Goal: Task Accomplishment & Management: Complete application form

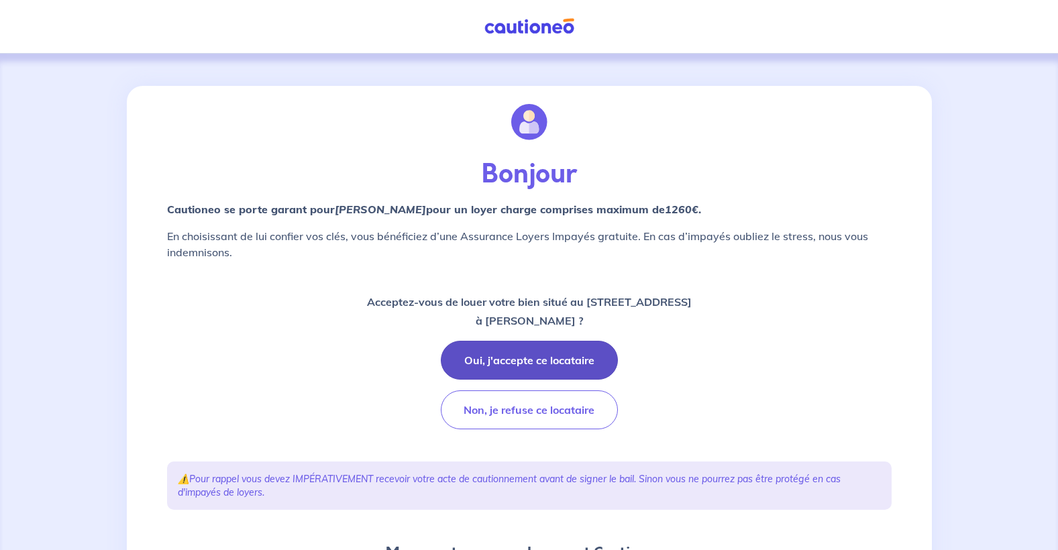
click at [531, 356] on button "Oui, j'accepte ce locataire" at bounding box center [529, 360] width 177 height 39
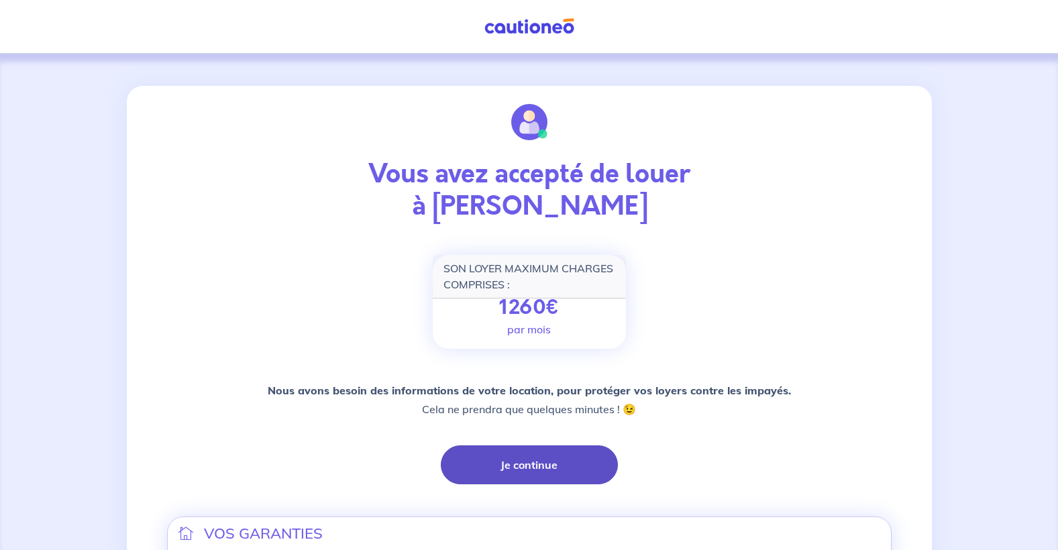
click at [529, 461] on button "Je continue" at bounding box center [529, 465] width 177 height 39
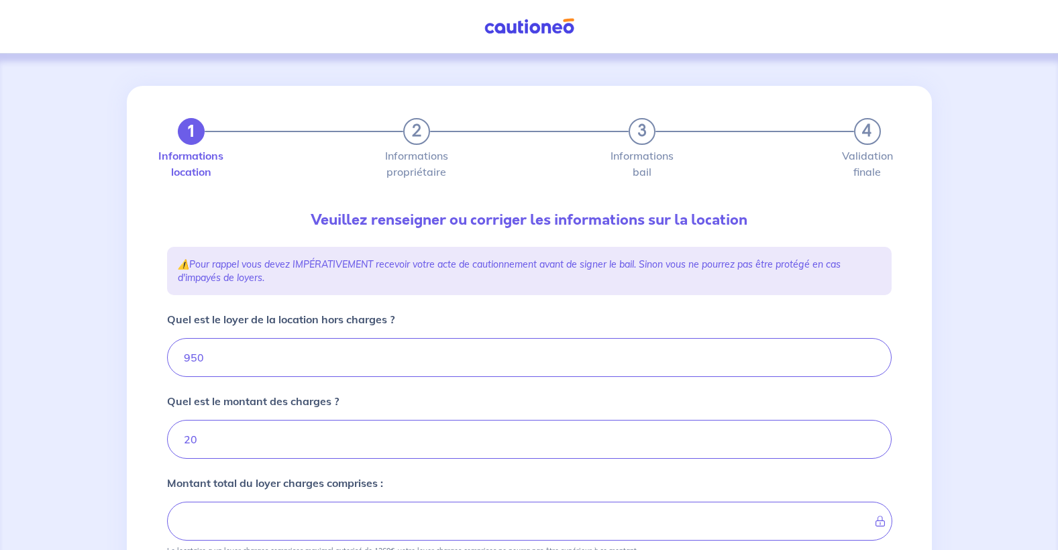
type input "970"
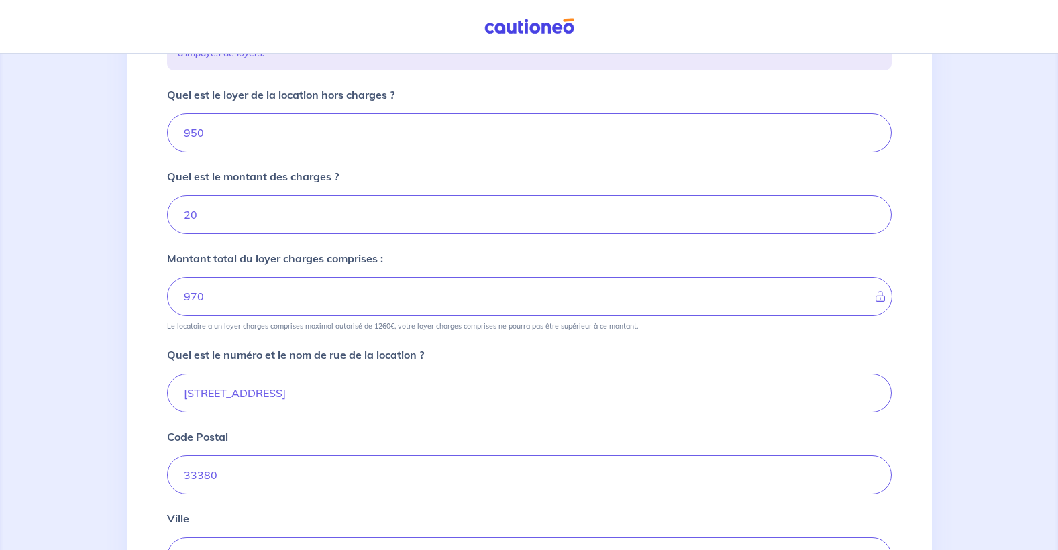
scroll to position [201, 0]
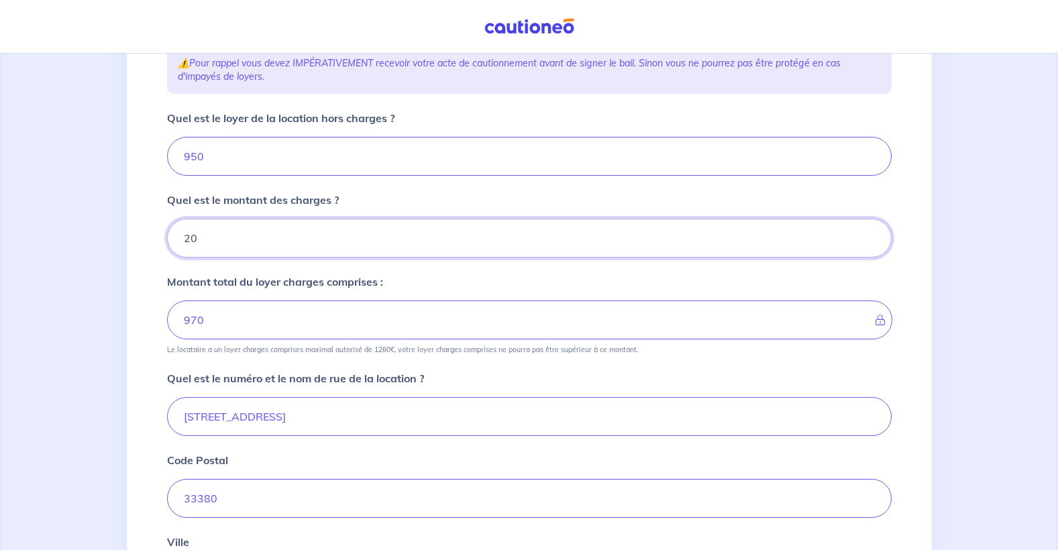
click at [211, 240] on input "20" at bounding box center [529, 238] width 725 height 39
click at [199, 160] on input "950" at bounding box center [529, 156] width 725 height 39
type input "9"
type input "29"
type input "930"
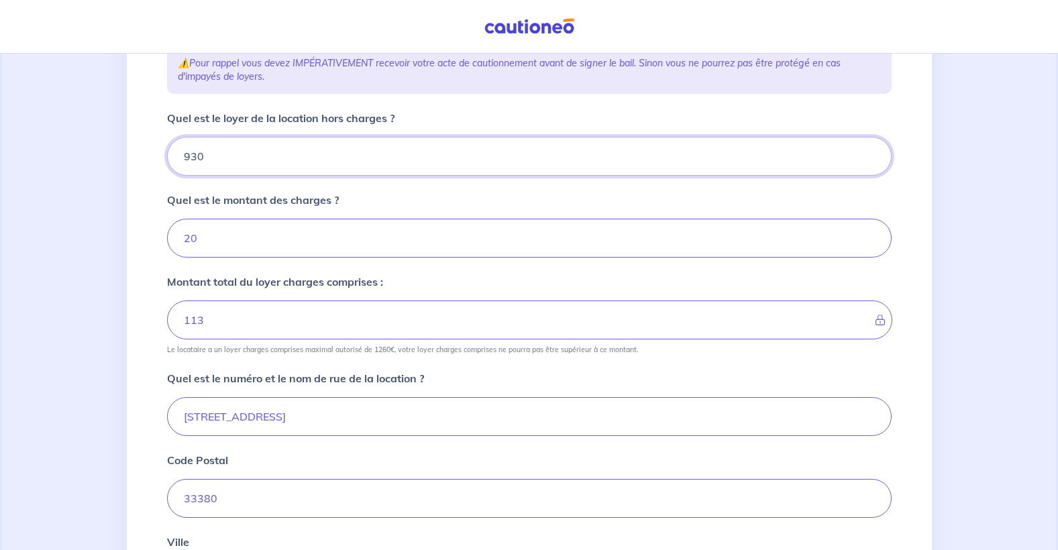
type input "950"
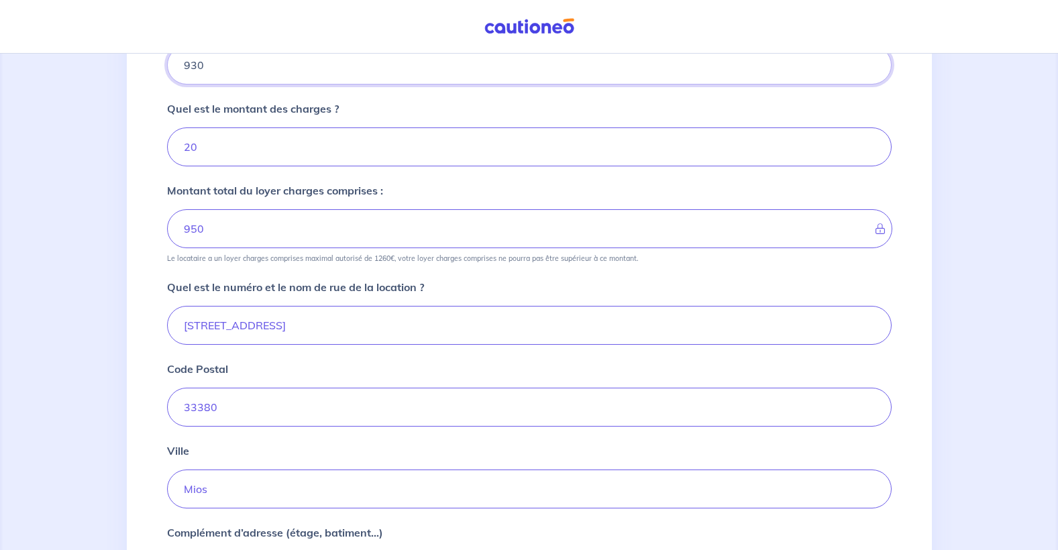
scroll to position [268, 0]
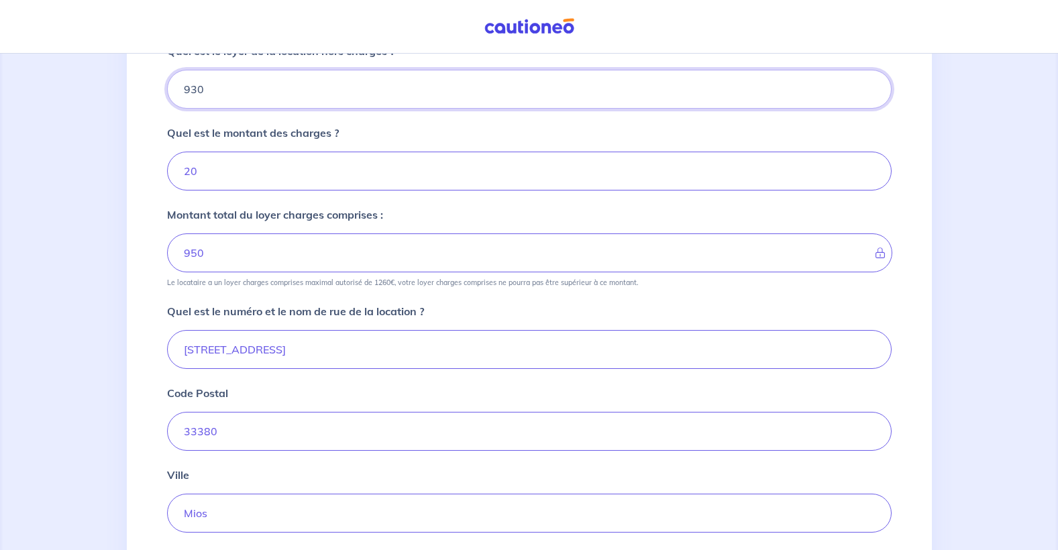
type input "930"
click at [221, 175] on input "20" at bounding box center [529, 171] width 725 height 39
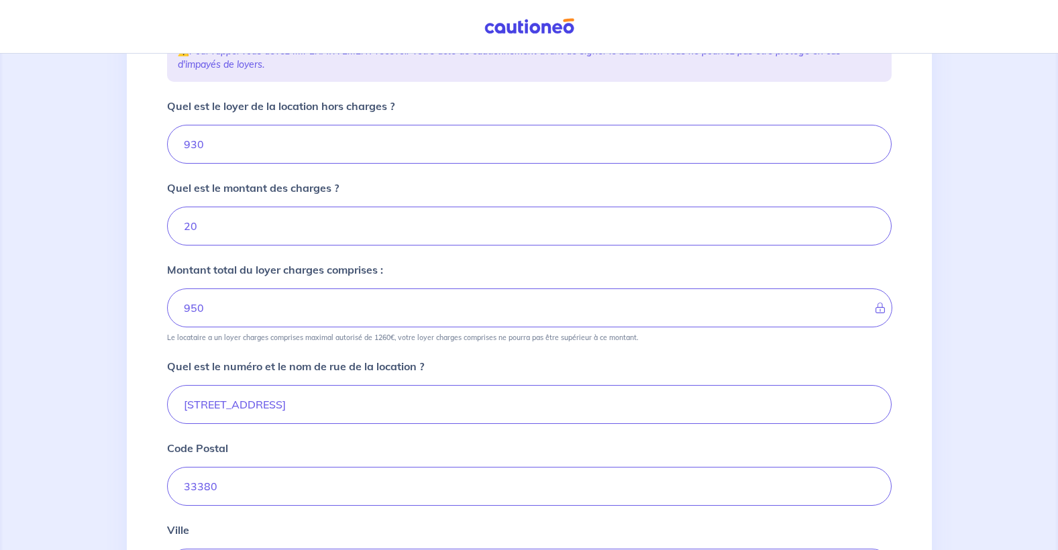
scroll to position [403, 0]
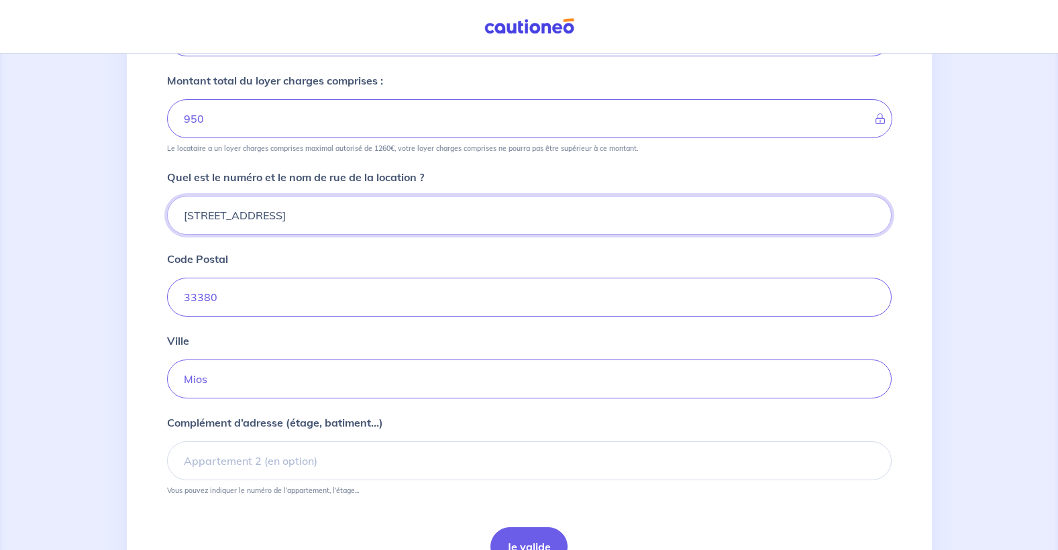
click at [198, 211] on input "[STREET_ADDRESS]" at bounding box center [529, 215] width 725 height 39
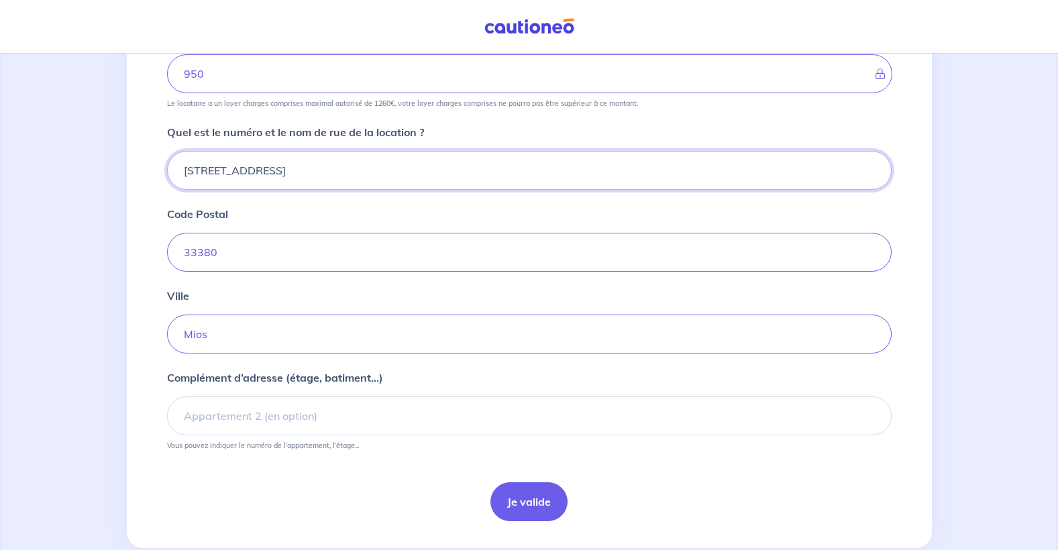
scroll to position [470, 0]
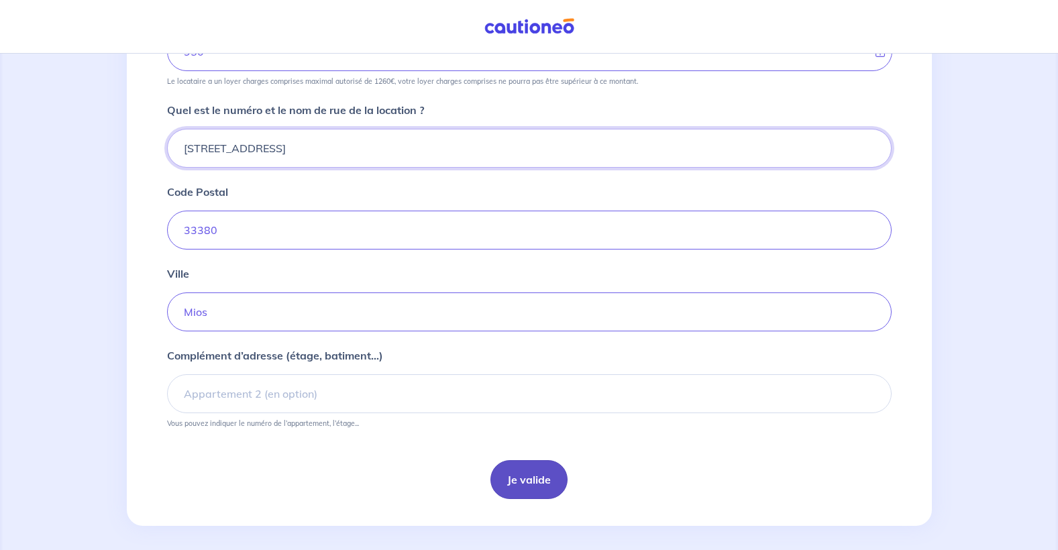
type input "[STREET_ADDRESS]"
click at [524, 478] on button "Je valide" at bounding box center [529, 479] width 77 height 39
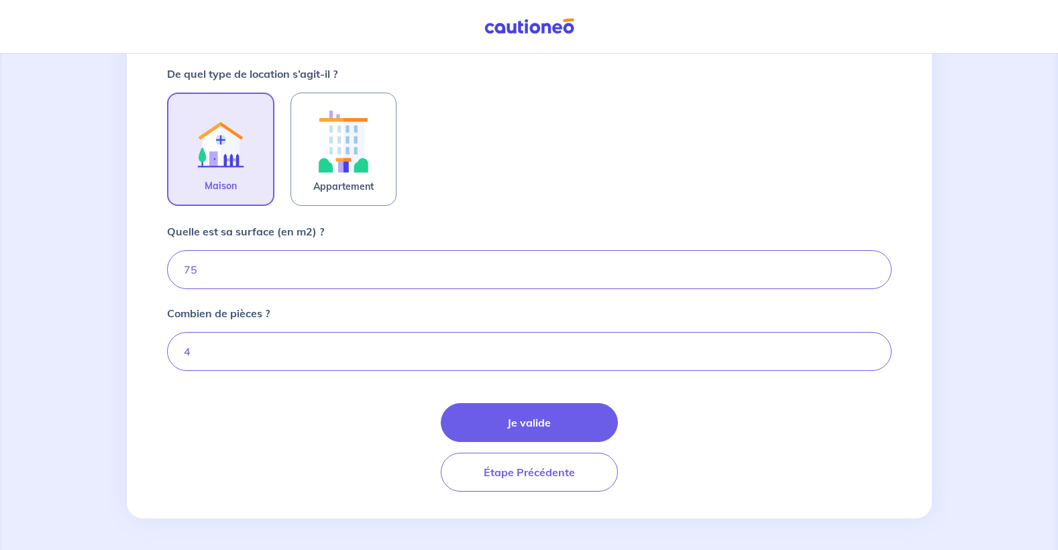
scroll to position [403, 0]
click at [540, 425] on button "Je valide" at bounding box center [529, 422] width 177 height 39
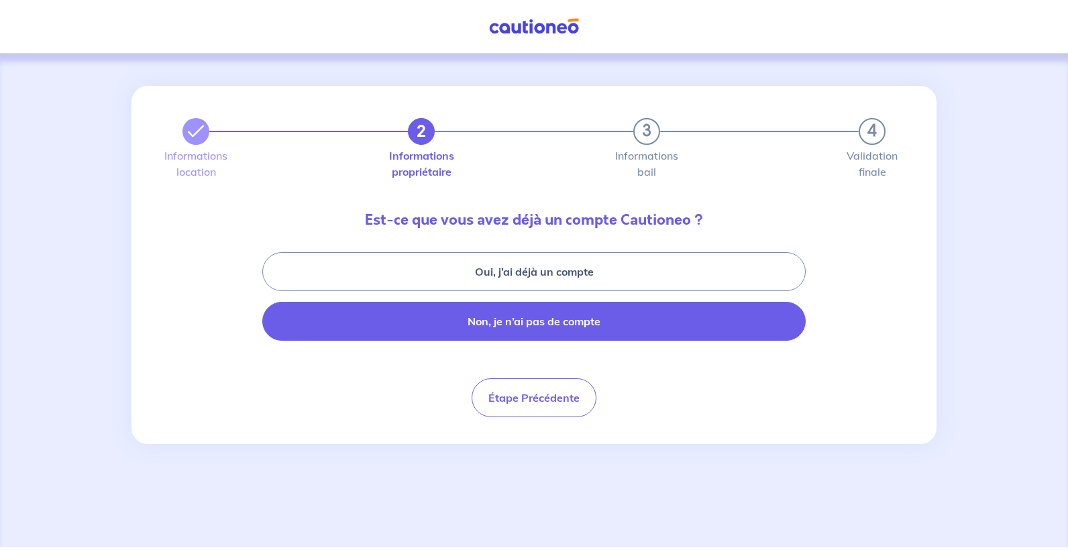
click at [610, 325] on button "Non, je n’ai pas de compte" at bounding box center [534, 321] width 544 height 39
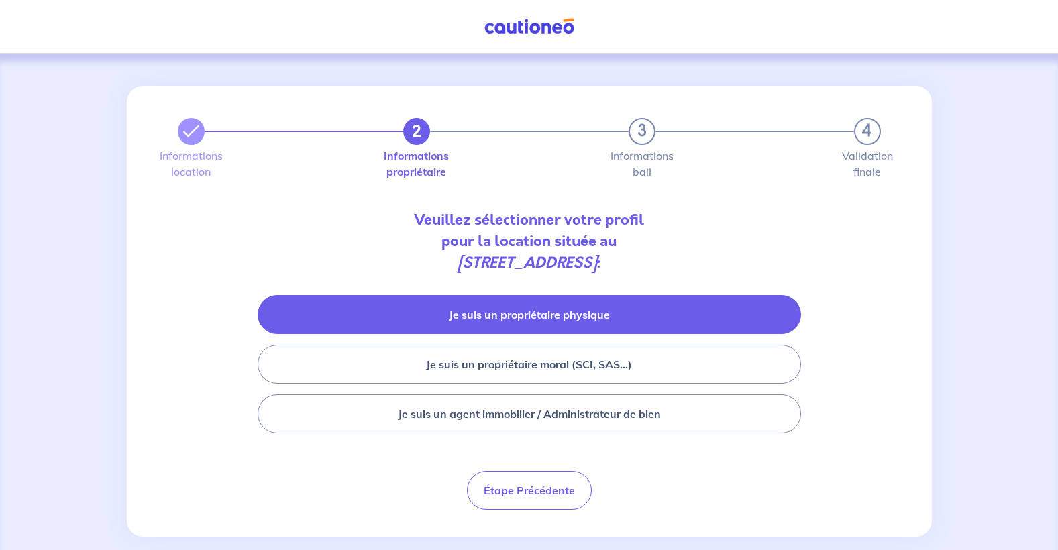
click at [533, 305] on button "Je suis un propriétaire physique" at bounding box center [530, 314] width 544 height 39
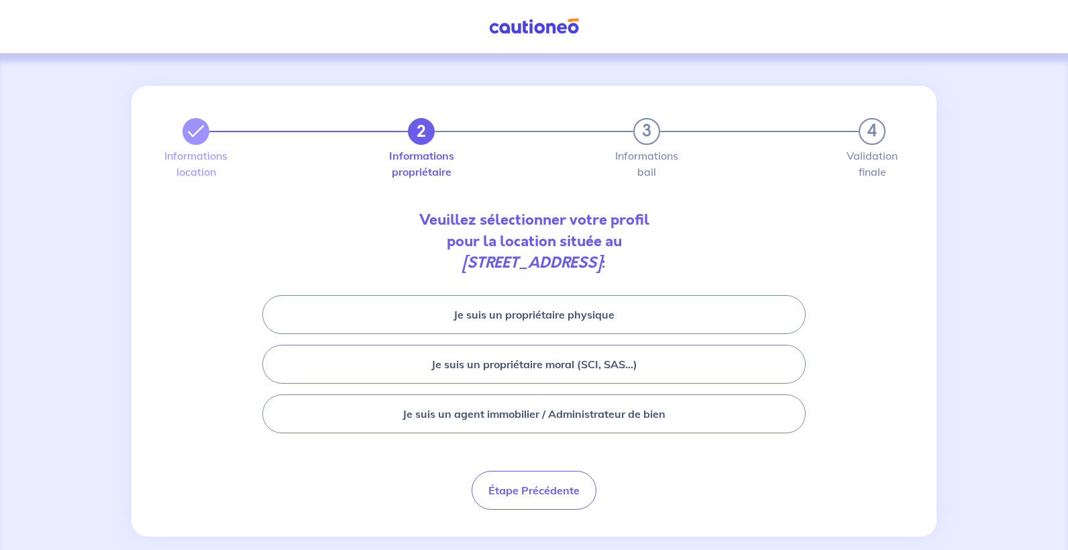
select select "FR"
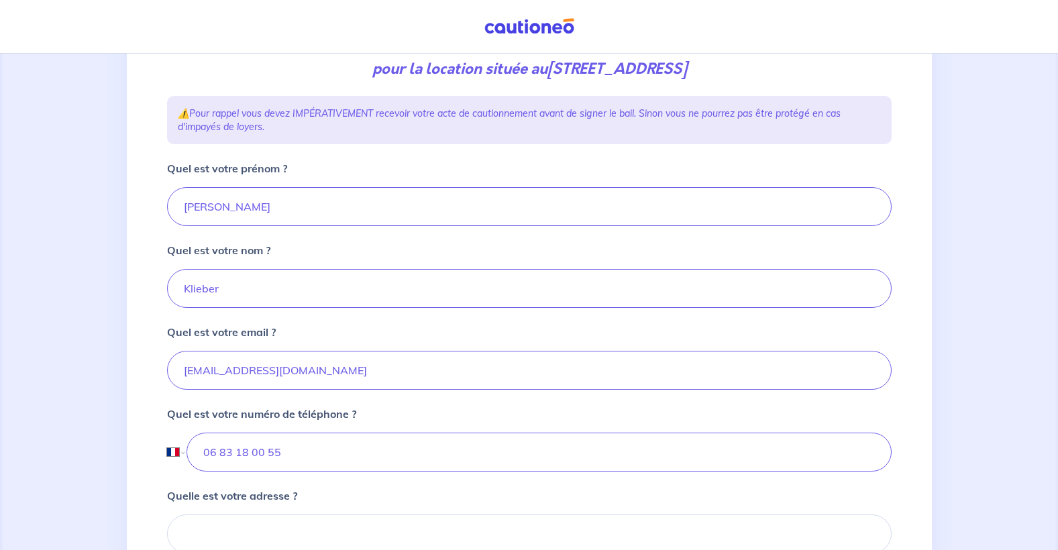
scroll to position [201, 0]
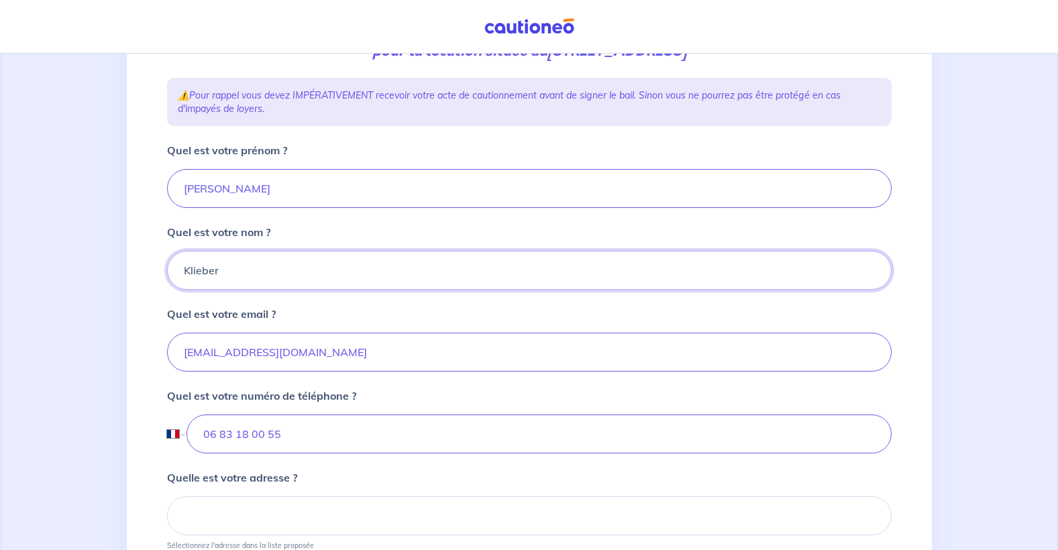
click at [232, 272] on input "Klieber" at bounding box center [529, 270] width 725 height 39
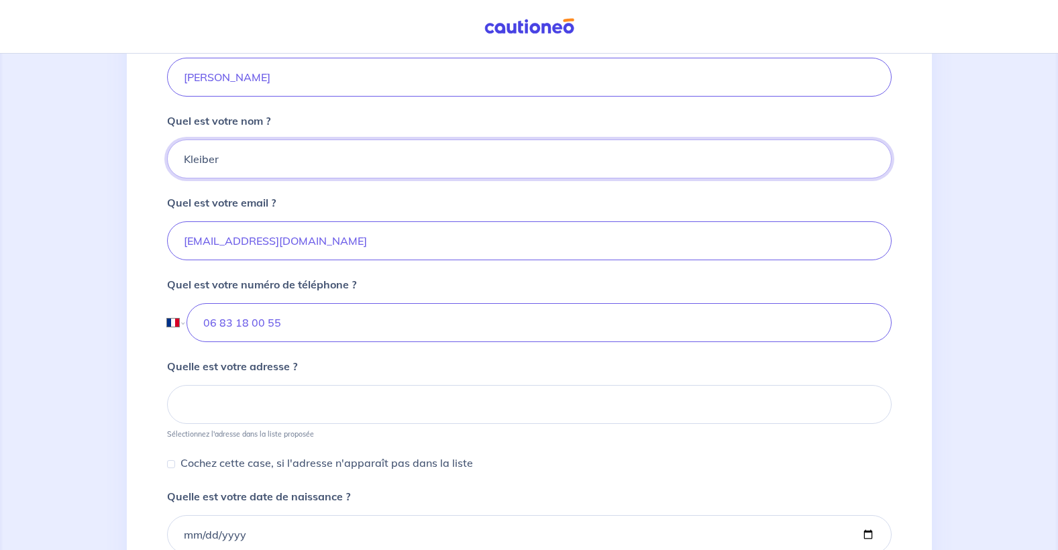
scroll to position [336, 0]
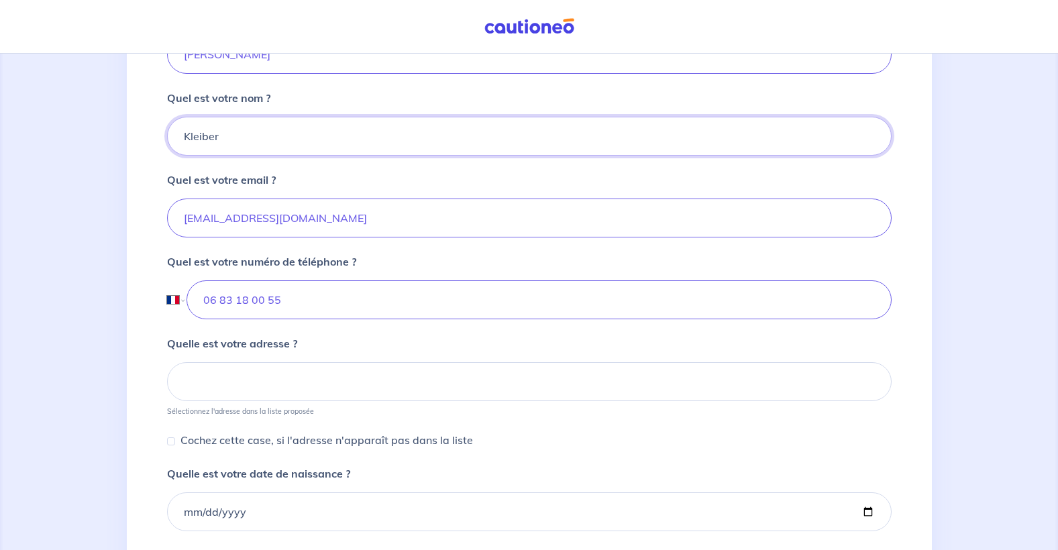
type input "Kleiber"
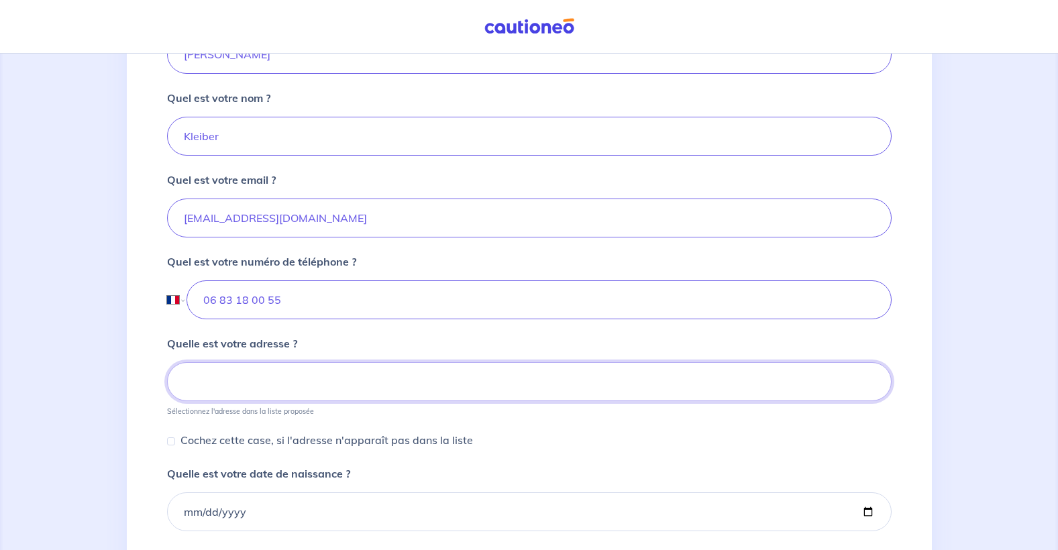
click at [338, 375] on input at bounding box center [529, 381] width 725 height 39
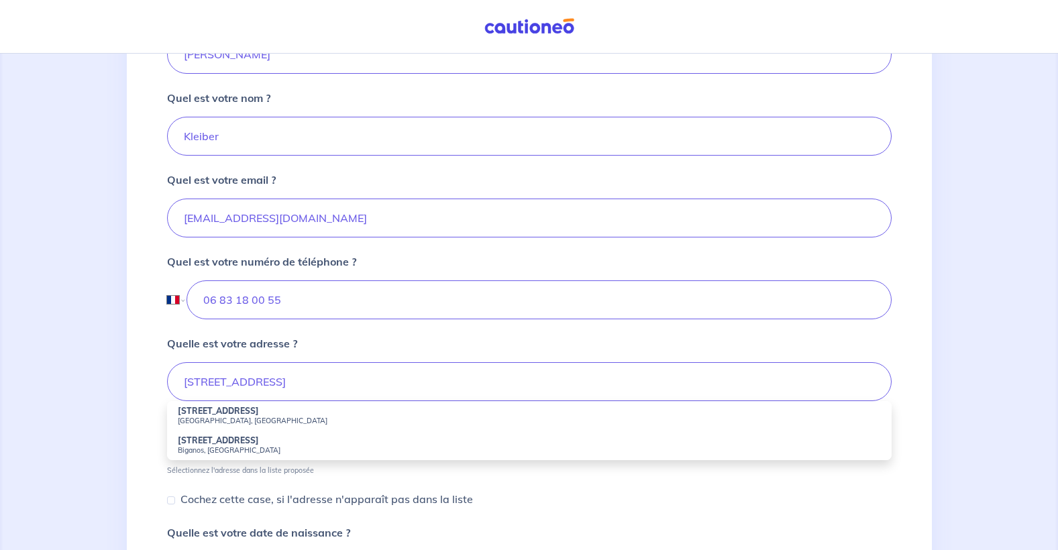
click at [193, 444] on strong "[STREET_ADDRESS]" at bounding box center [218, 441] width 81 height 10
type input "[STREET_ADDRESS]"
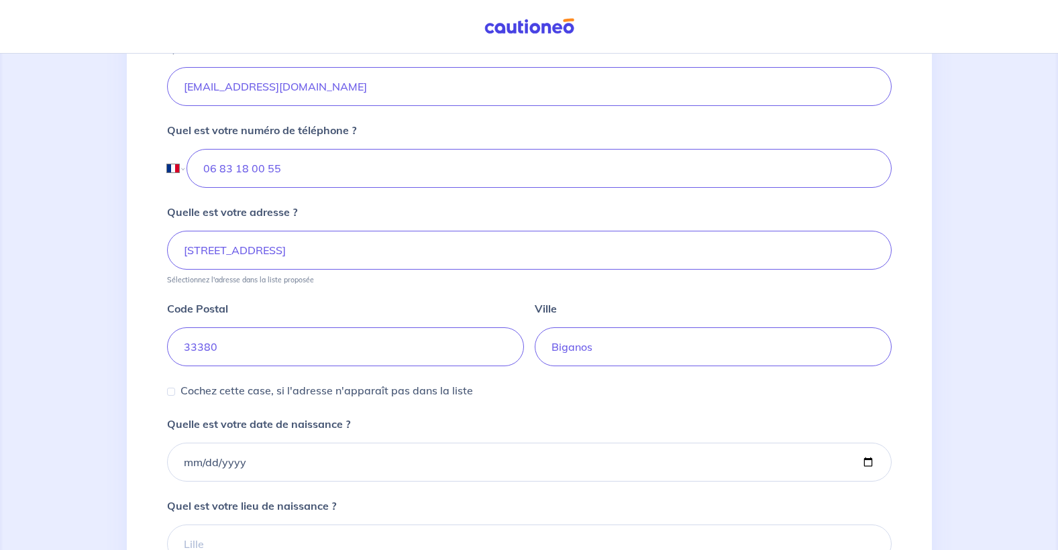
scroll to position [537, 0]
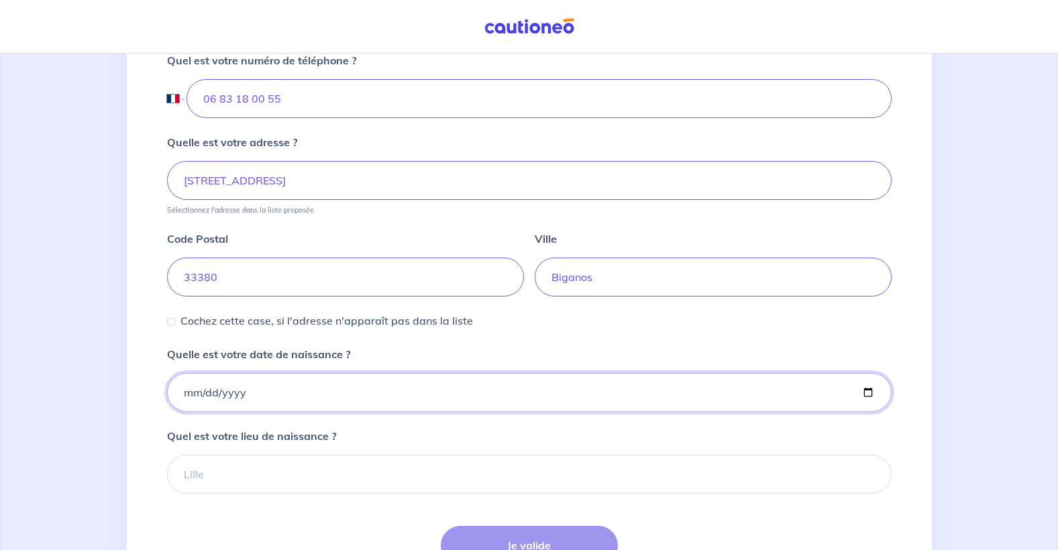
click at [205, 399] on input "Quelle est votre date de naissance ?" at bounding box center [529, 392] width 725 height 39
type input "[DATE]"
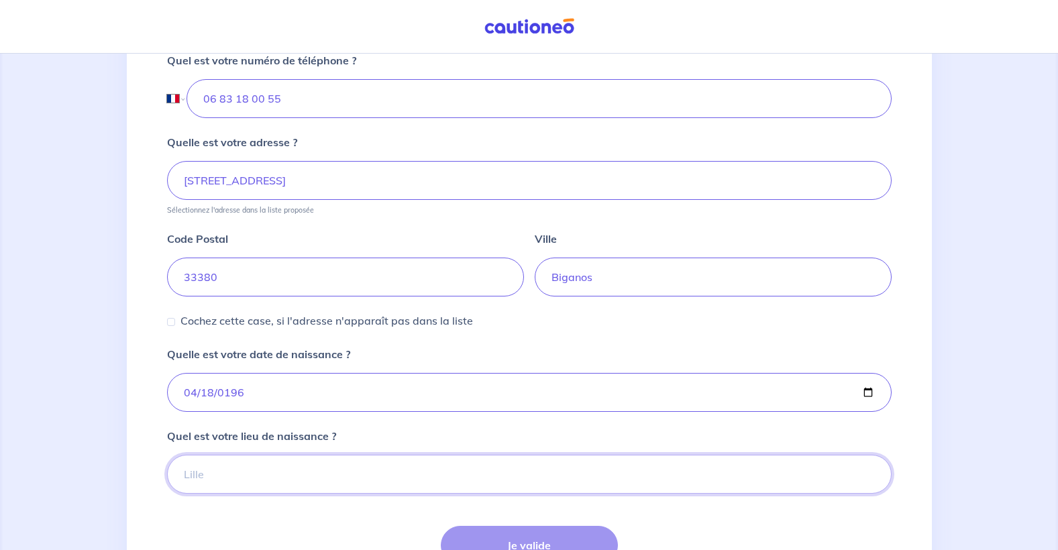
click at [265, 474] on input "Quel est votre lieu de naissance ?" at bounding box center [529, 474] width 725 height 39
type input "l"
click at [258, 472] on input "Le haillan" at bounding box center [529, 474] width 725 height 39
type input "Le Haillan"
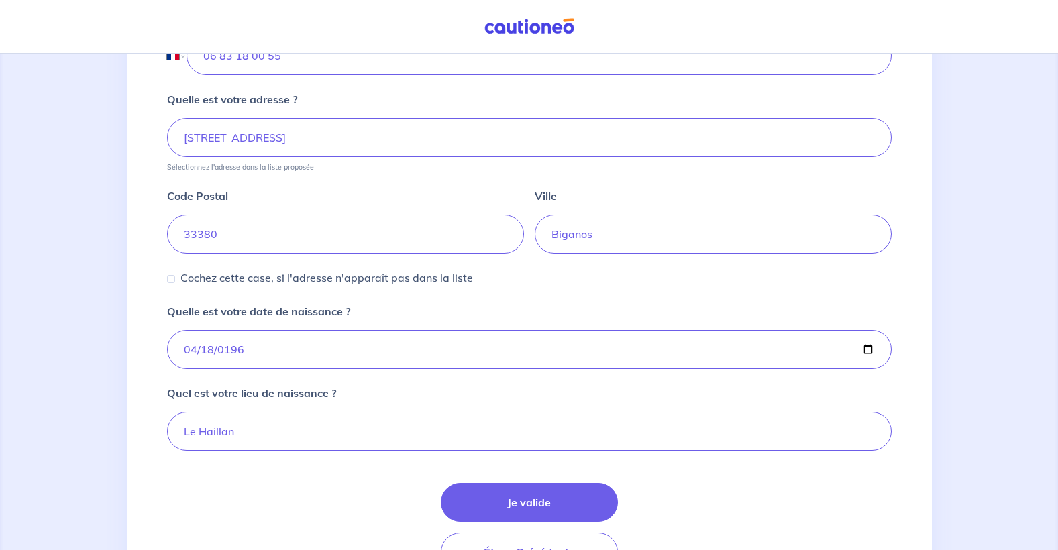
scroll to position [604, 0]
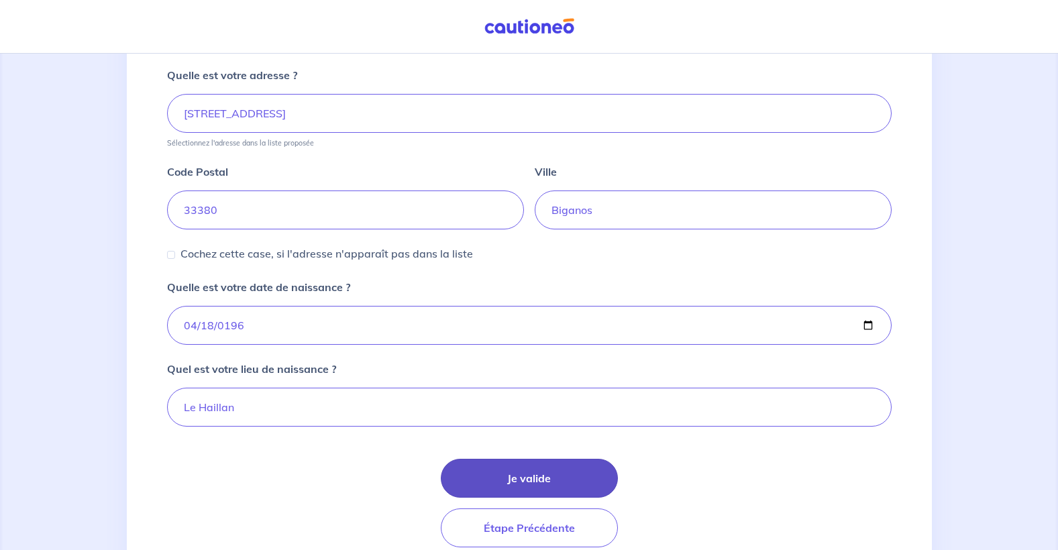
click at [572, 470] on button "Je valide" at bounding box center [529, 478] width 177 height 39
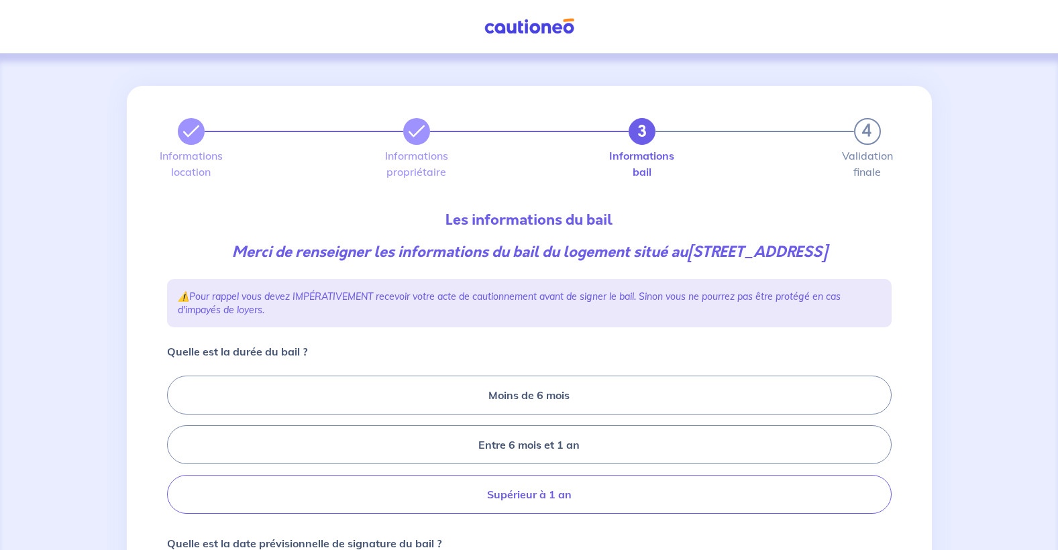
click at [578, 492] on label "Supérieur à 1 an" at bounding box center [529, 494] width 725 height 39
click at [176, 450] on input "Supérieur à 1 an" at bounding box center [171, 445] width 9 height 9
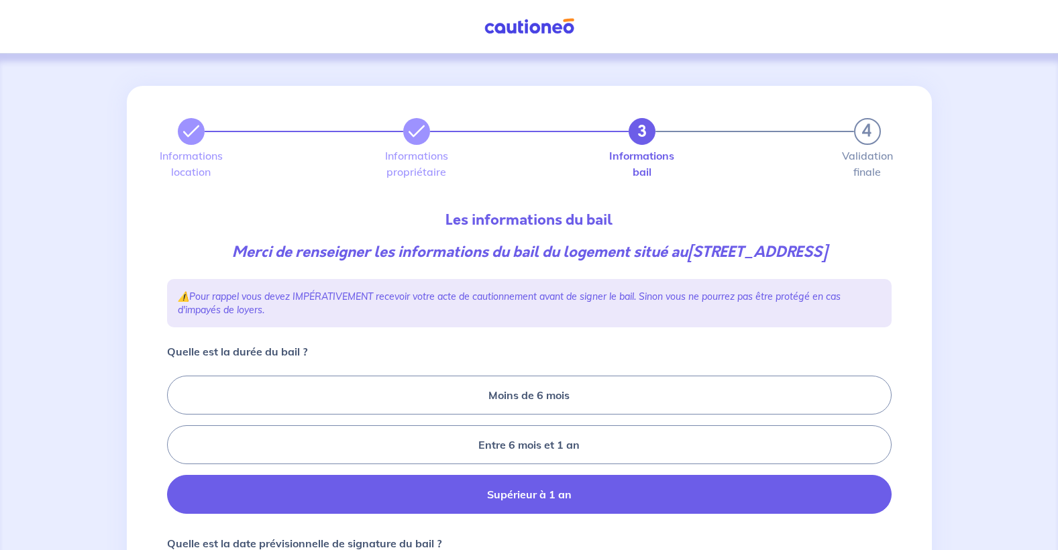
radio input "true"
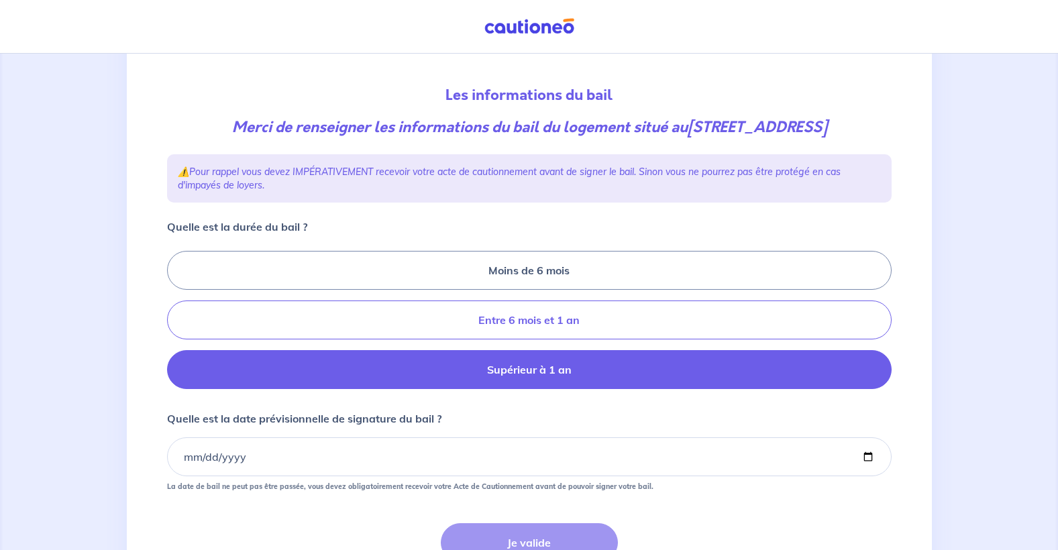
scroll to position [134, 0]
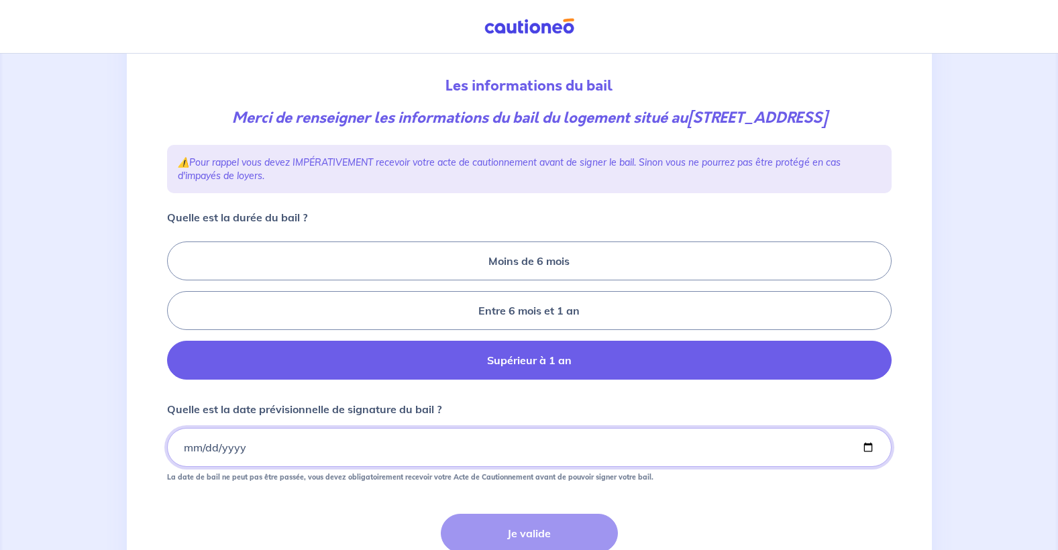
click at [415, 448] on input "Quelle est la date prévisionnelle de signature du bail ?" at bounding box center [529, 447] width 725 height 39
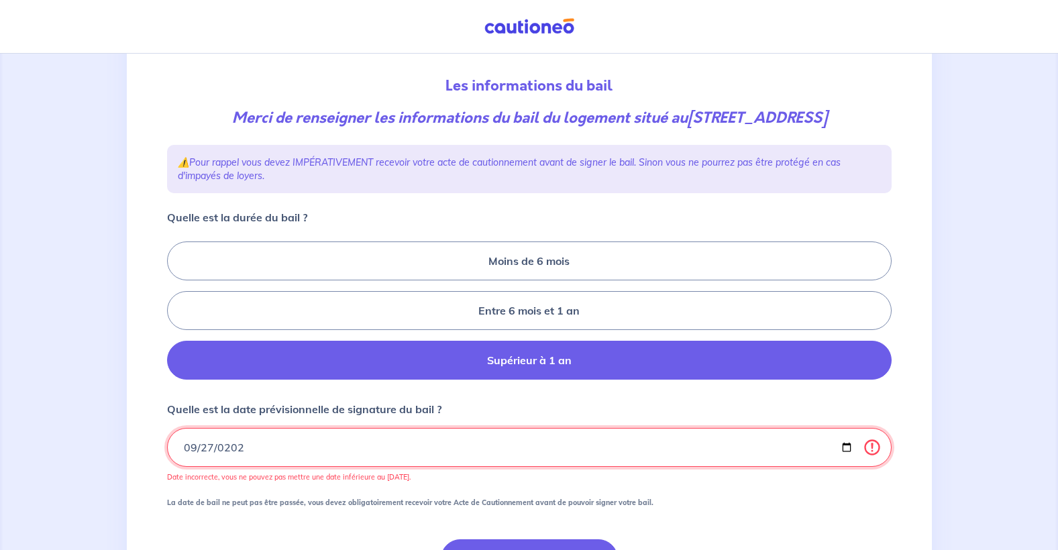
type input "[DATE]"
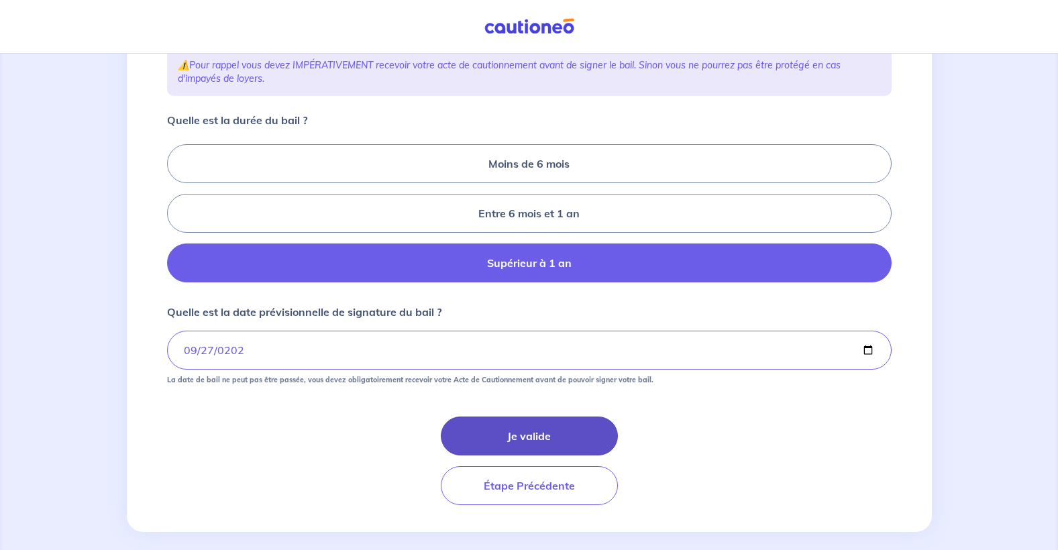
scroll to position [246, 0]
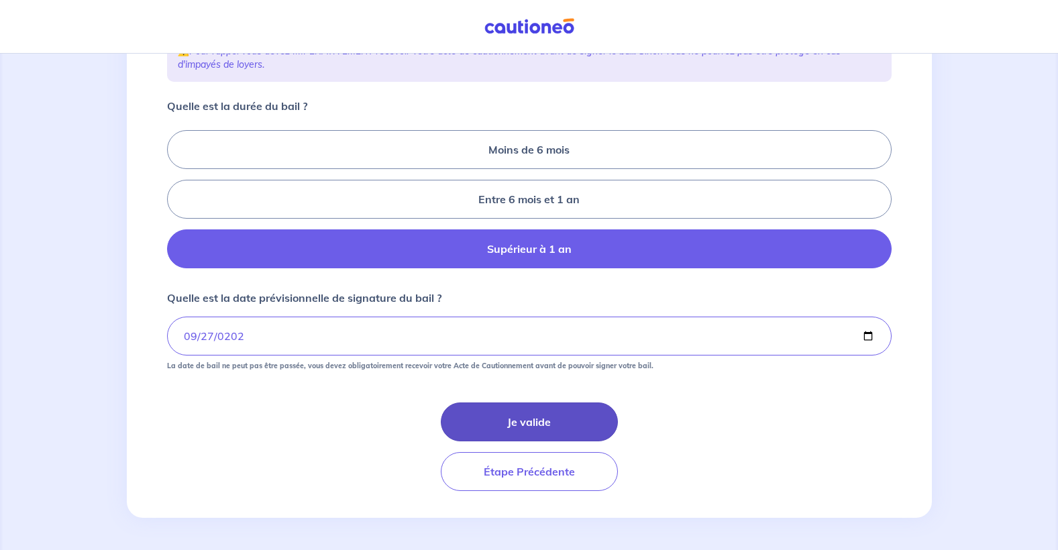
click at [538, 415] on button "Je valide" at bounding box center [529, 422] width 177 height 39
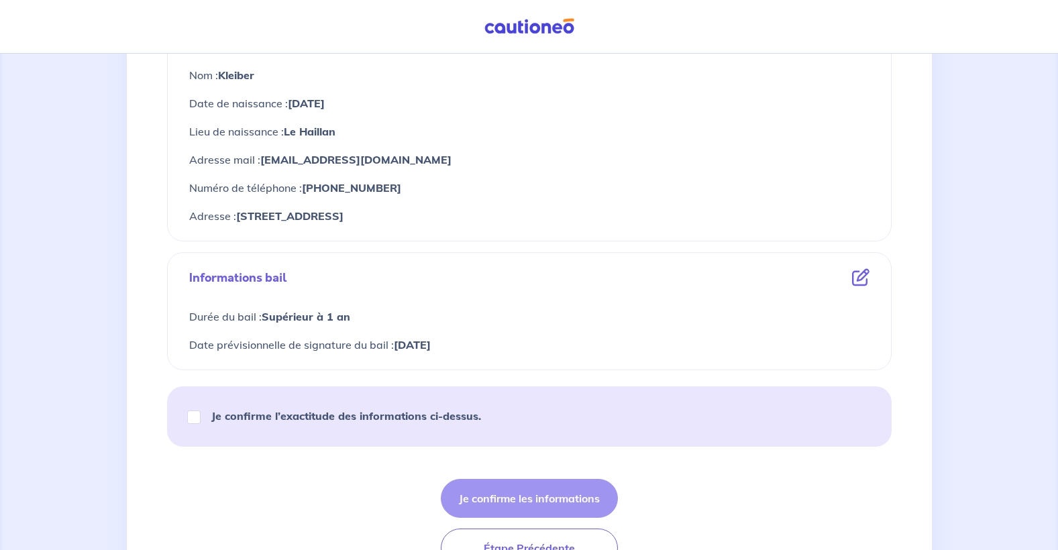
scroll to position [629, 0]
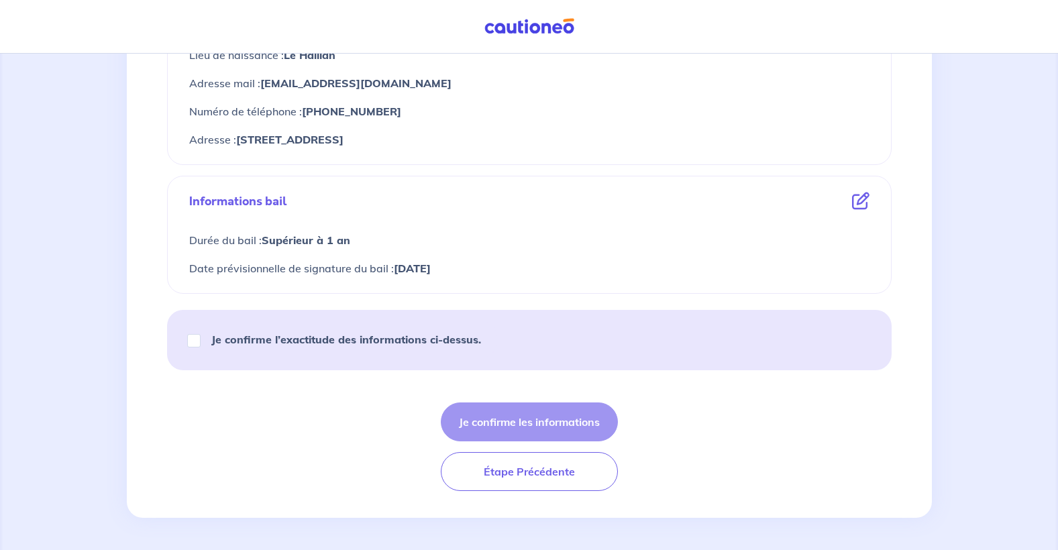
click at [202, 338] on div "Je confirme l’exactitude des informations ci-dessus." at bounding box center [340, 340] width 314 height 38
click at [189, 341] on input "Je confirme l’exactitude des informations ci-dessus." at bounding box center [193, 340] width 13 height 13
checkbox input "true"
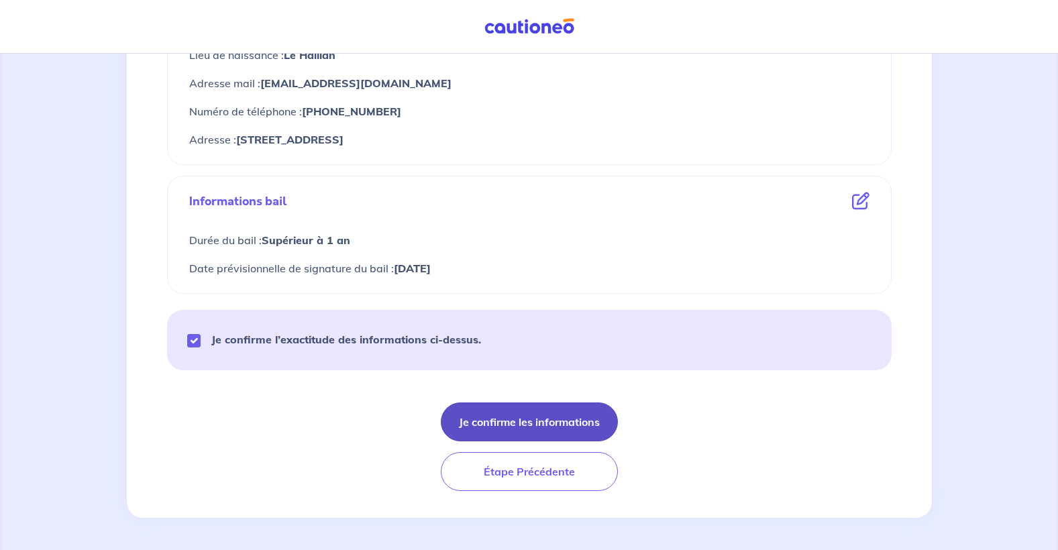
click at [497, 430] on button "Je confirme les informations" at bounding box center [529, 422] width 177 height 39
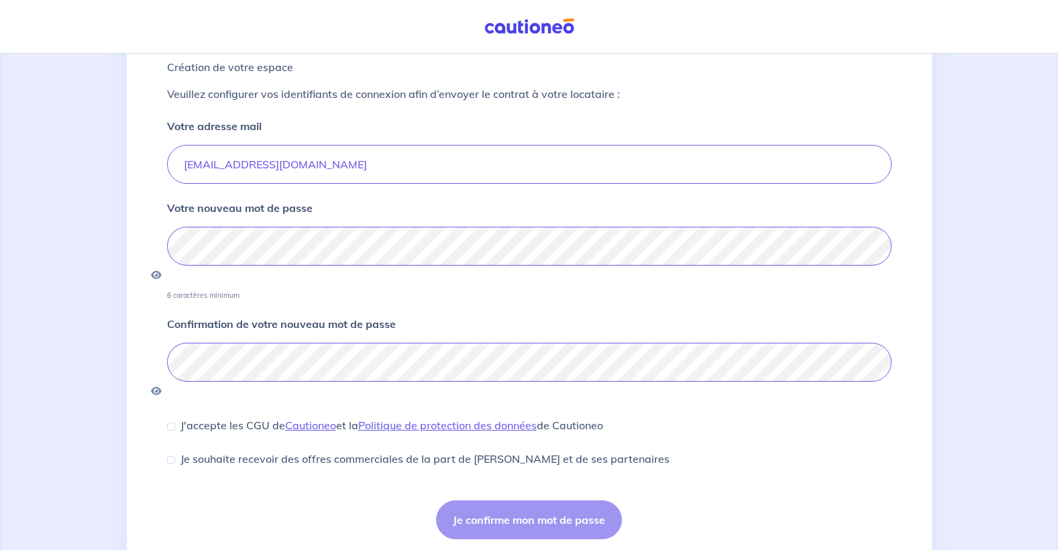
scroll to position [109, 0]
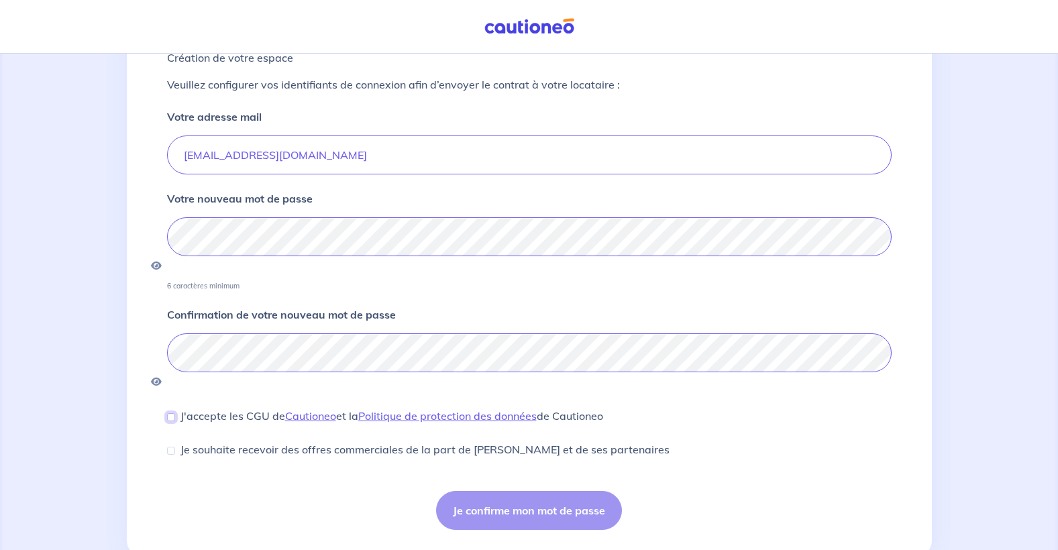
click at [172, 413] on input "J'accepte les CGU de [PERSON_NAME] et la Politique de protection des données de…" at bounding box center [171, 417] width 8 height 8
checkbox input "true"
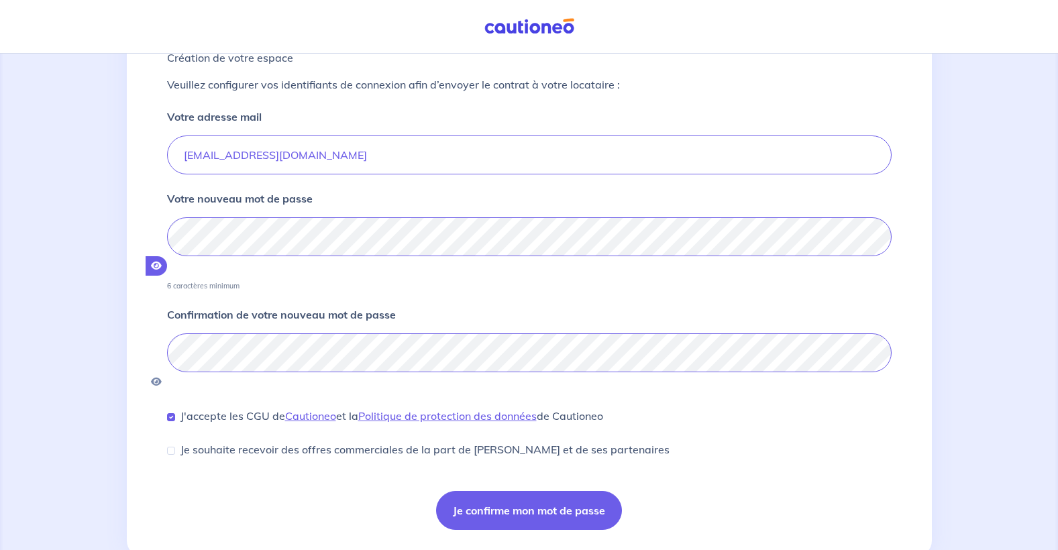
click at [162, 261] on icon "button" at bounding box center [156, 265] width 11 height 9
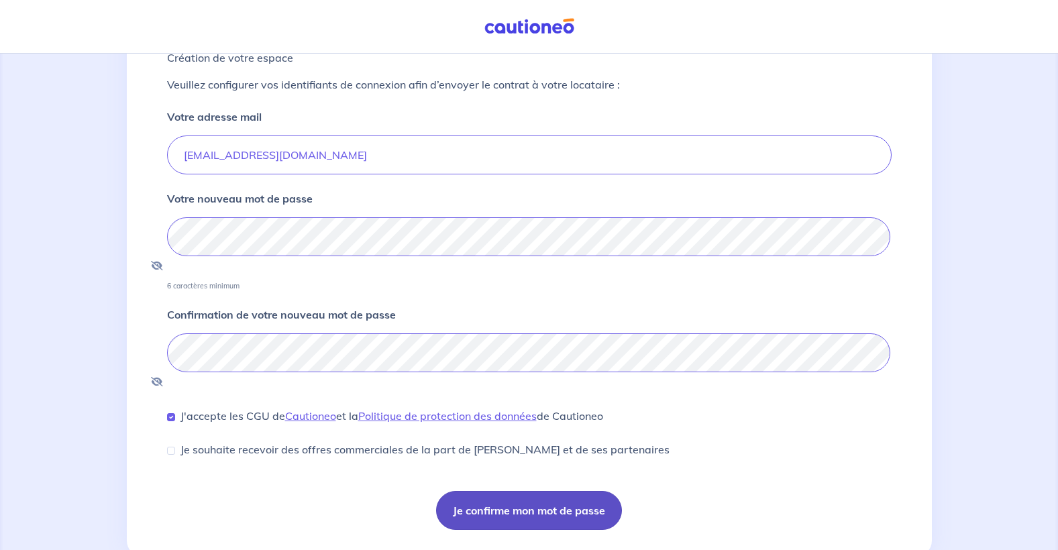
drag, startPoint x: 572, startPoint y: 468, endPoint x: 523, endPoint y: 472, distance: 49.8
click at [523, 491] on button "Je confirme mon mot de passe" at bounding box center [529, 510] width 186 height 39
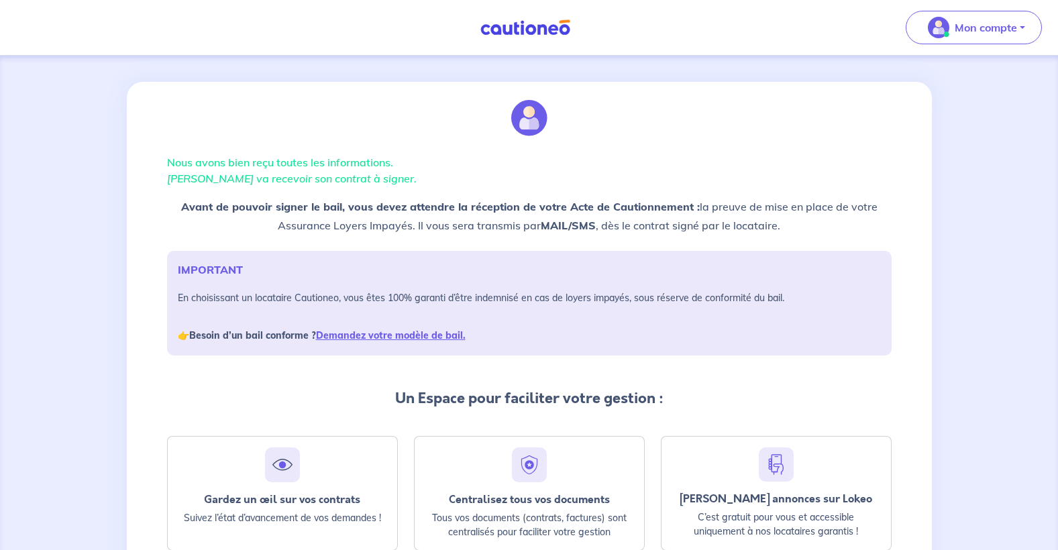
scroll to position [148, 0]
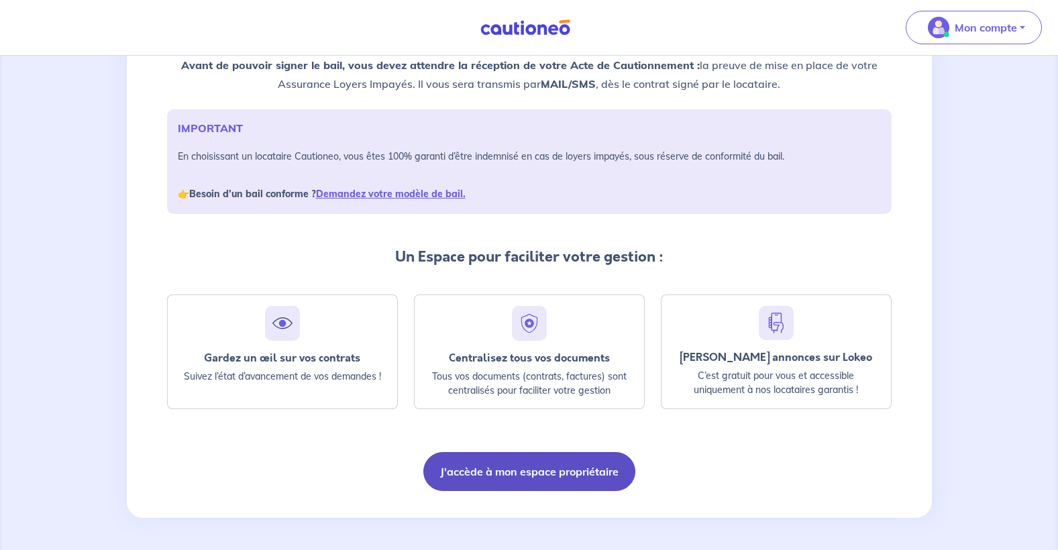
drag, startPoint x: 505, startPoint y: 477, endPoint x: 458, endPoint y: 470, distance: 47.6
click at [458, 470] on button "J'accède à mon espace propriétaire" at bounding box center [529, 471] width 212 height 39
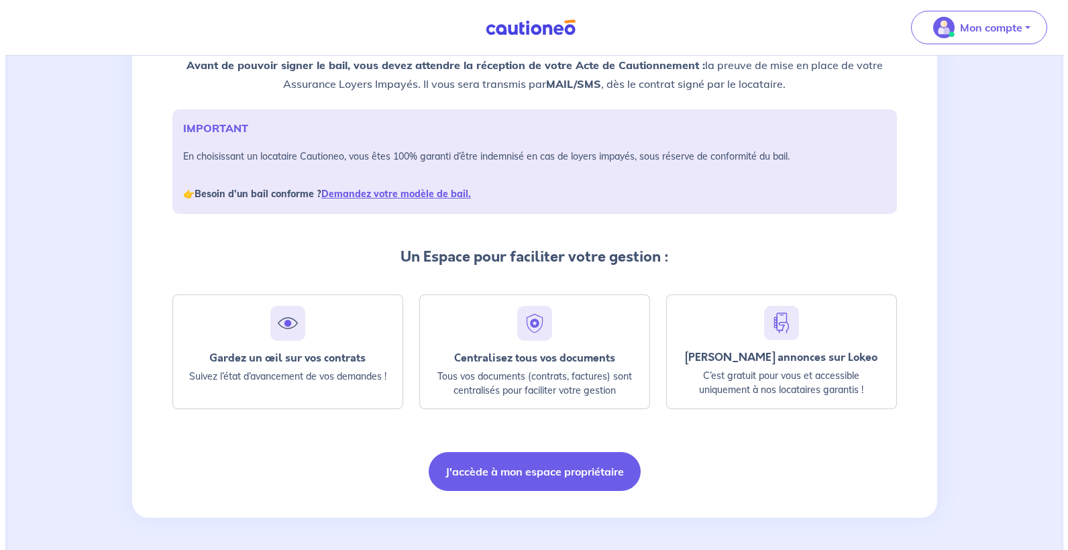
scroll to position [0, 0]
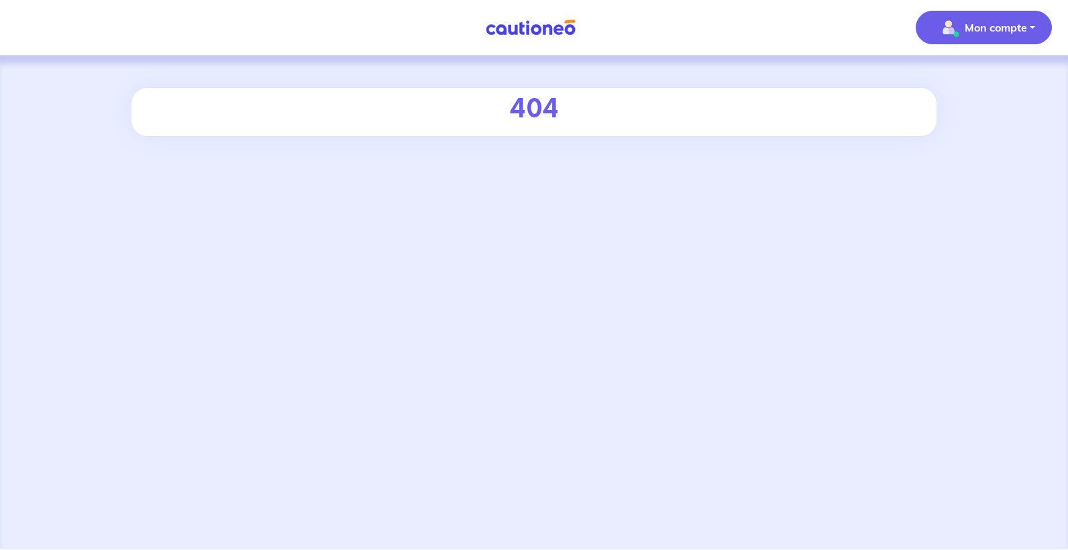
click at [943, 25] on img "button" at bounding box center [948, 27] width 21 height 21
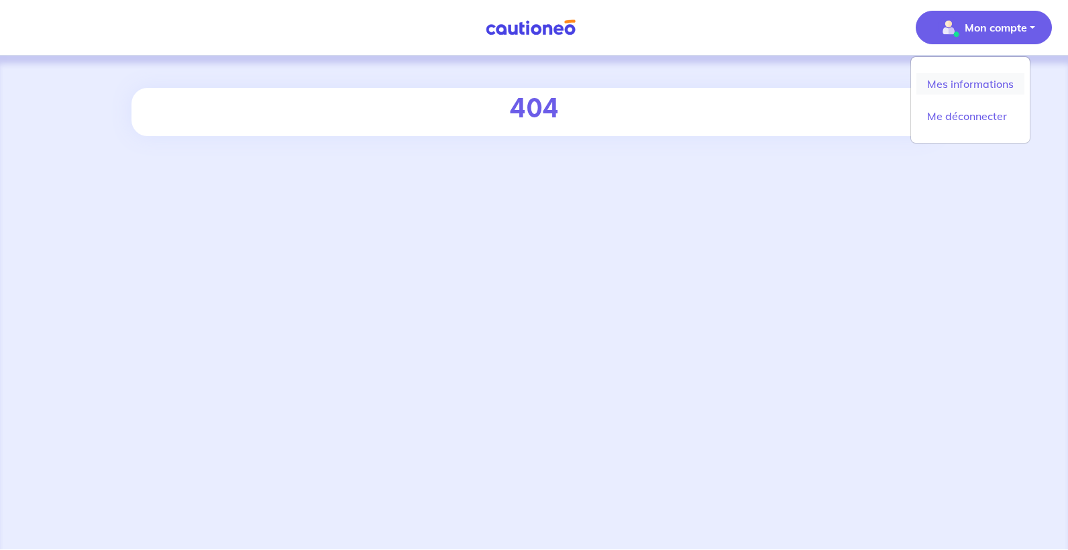
click at [968, 91] on link "Mes informations" at bounding box center [971, 83] width 108 height 21
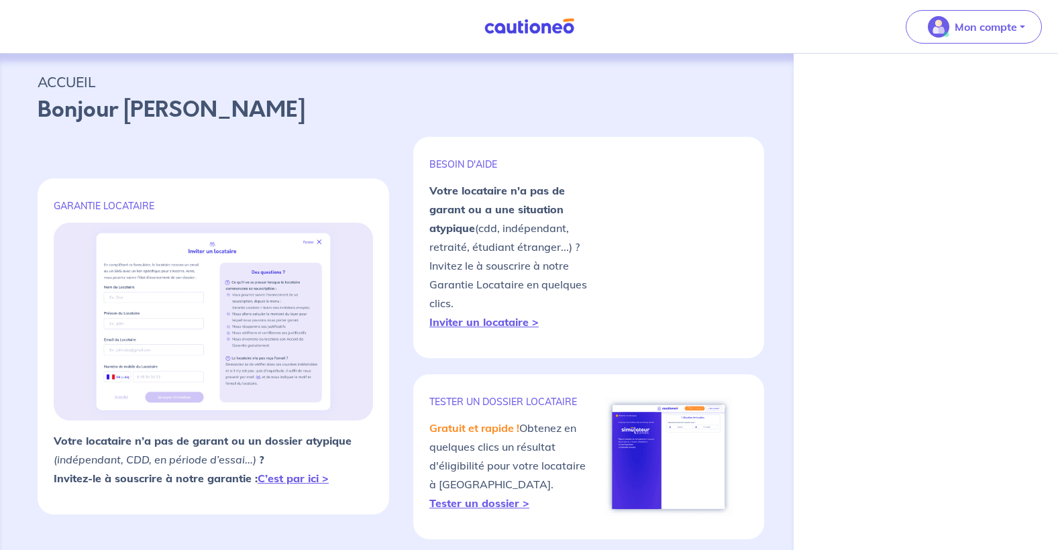
select select "FR"
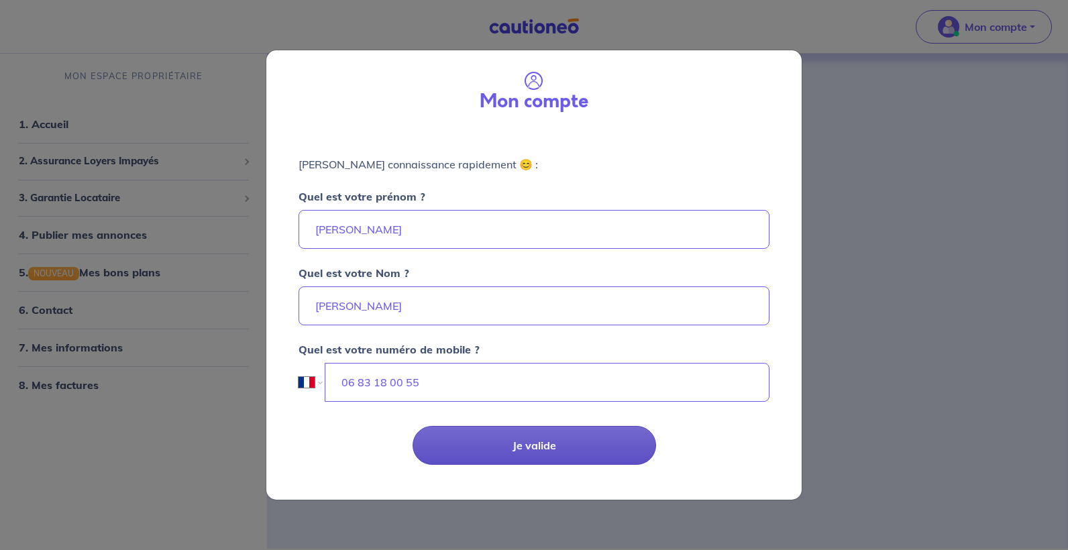
click at [521, 438] on button "Je valide" at bounding box center [535, 445] width 244 height 39
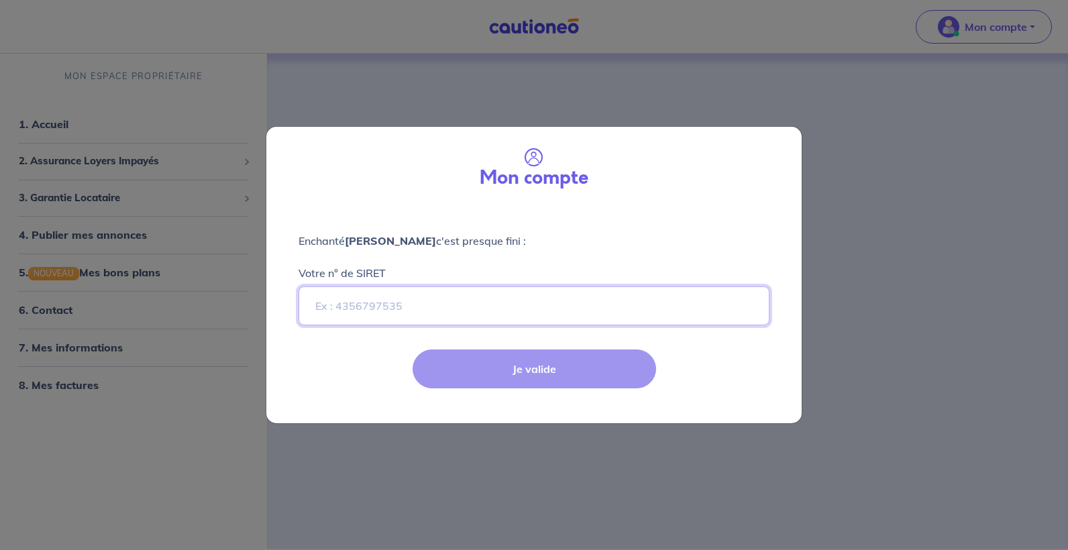
click at [464, 305] on input "Votre n° de SIRET" at bounding box center [534, 306] width 471 height 39
click at [553, 399] on div "Je valide" at bounding box center [534, 379] width 552 height 87
click at [697, 107] on div "Mon compte Enchanté Thierry Kleiber c'est presque fini : Votre n° de SIRET Je v…" at bounding box center [534, 275] width 1068 height 550
click at [438, 229] on div "Enchanté Thierry Kleiber c'est presque fini : Votre n° de SIRET" at bounding box center [533, 271] width 535 height 130
click at [358, 374] on div "Je valide" at bounding box center [534, 379] width 552 height 87
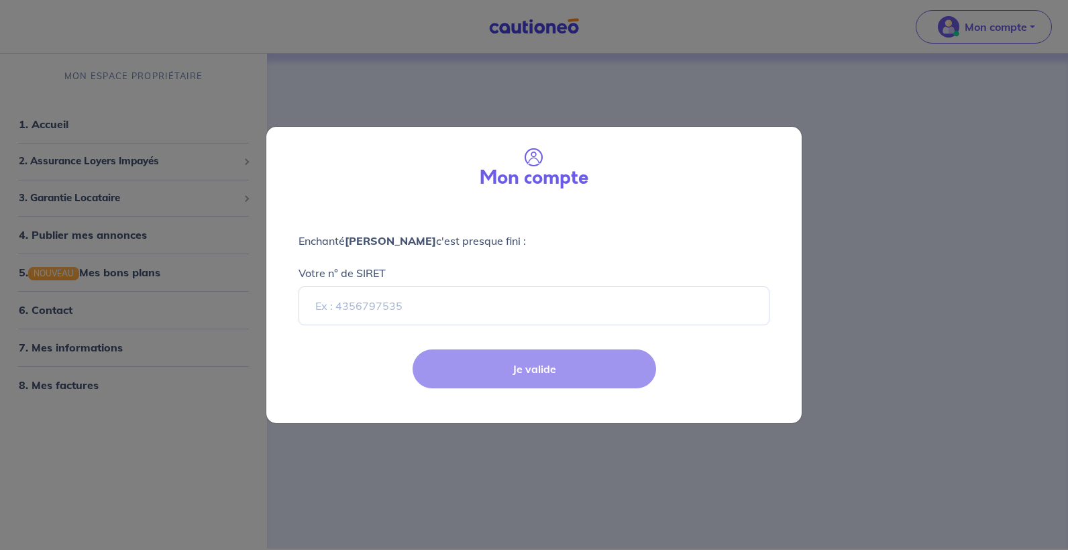
click at [508, 347] on div "Je valide" at bounding box center [534, 379] width 552 height 87
click at [448, 108] on div "Mon compte Enchanté Thierry Kleiber c'est presque fini : Votre n° de SIRET Je v…" at bounding box center [534, 275] width 1068 height 550
click at [234, 314] on div "Mon compte Enchanté Thierry Kleiber c'est presque fini : Votre n° de SIRET Je v…" at bounding box center [534, 275] width 1068 height 550
click at [500, 262] on div "Votre n° de SIRET" at bounding box center [534, 287] width 471 height 76
click at [480, 315] on input "Votre n° de SIRET" at bounding box center [534, 306] width 471 height 39
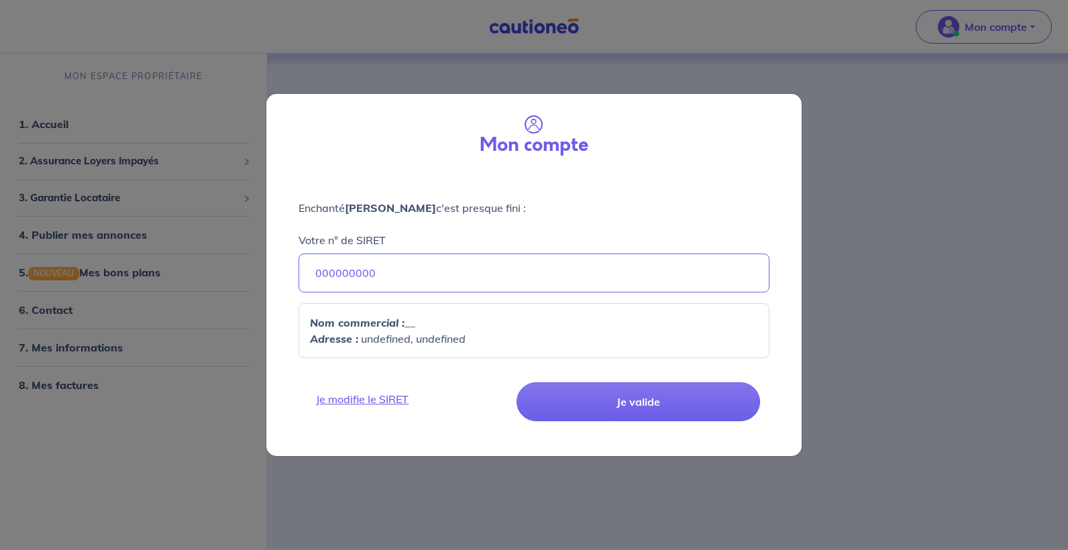
click at [431, 138] on div "Mon compte" at bounding box center [534, 134] width 514 height 58
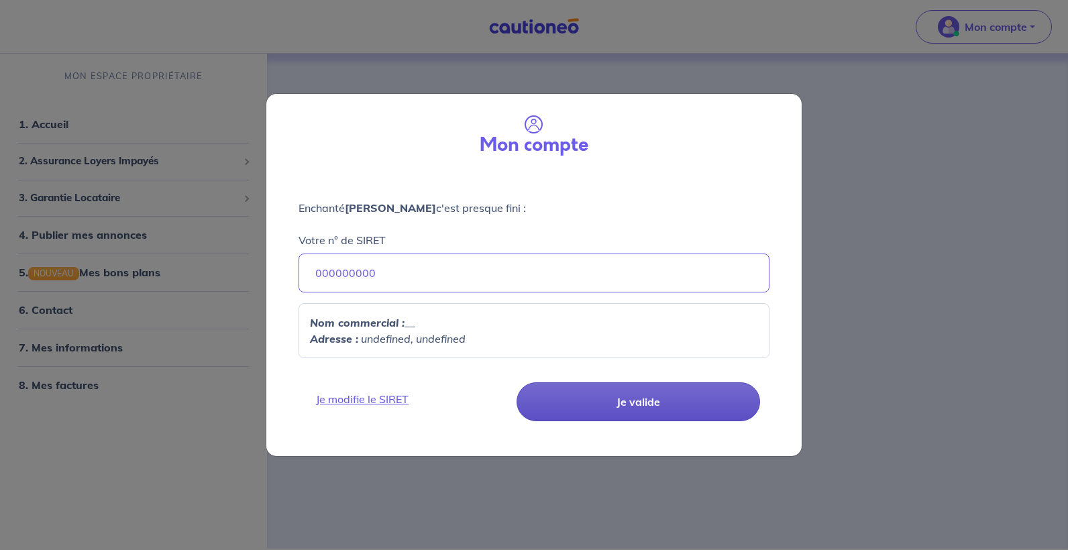
click at [635, 399] on button "Je valide" at bounding box center [639, 401] width 244 height 39
click at [615, 393] on button "Je valide" at bounding box center [639, 401] width 244 height 39
click at [586, 401] on button "Je valide" at bounding box center [639, 401] width 244 height 39
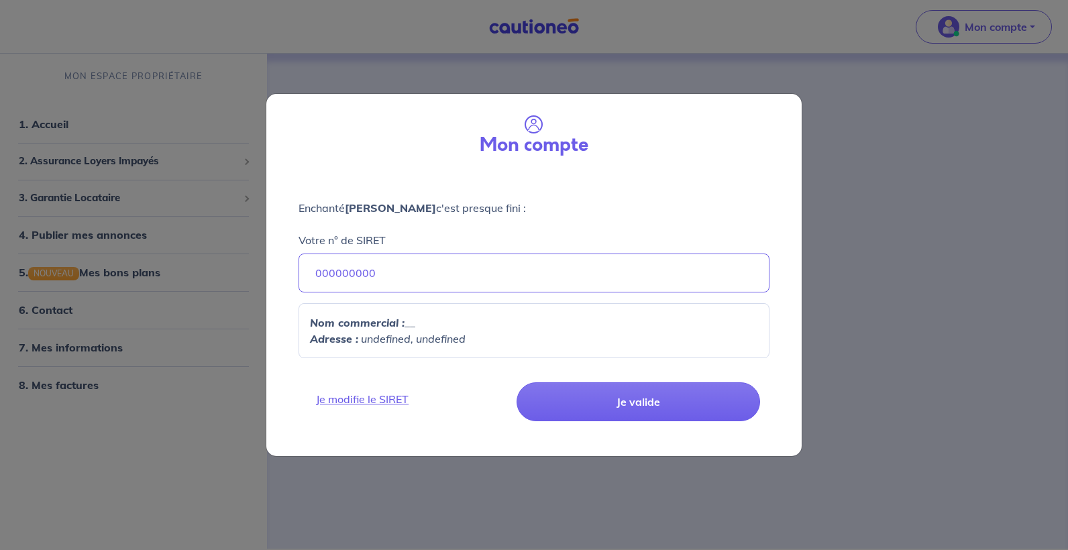
click at [783, 162] on div "Mon compte" at bounding box center [534, 134] width 514 height 58
click at [326, 278] on input "000000000" at bounding box center [534, 273] width 471 height 39
click at [429, 268] on input "000000000" at bounding box center [534, 273] width 471 height 39
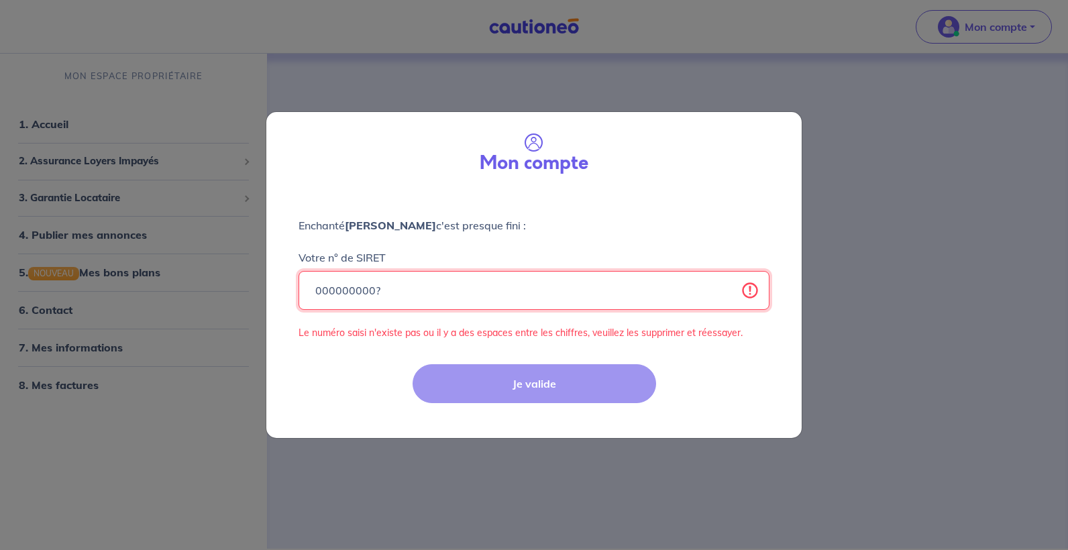
type input "000000000"
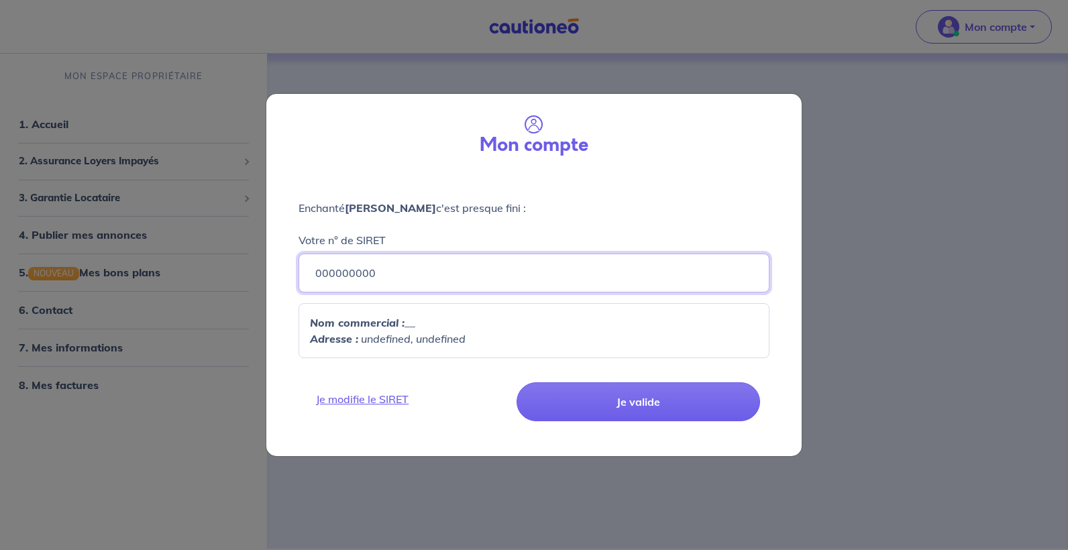
drag, startPoint x: 421, startPoint y: 257, endPoint x: 208, endPoint y: 271, distance: 213.9
drag, startPoint x: 208, startPoint y: 271, endPoint x: 387, endPoint y: 301, distance: 181.6
click at [387, 301] on div "Enchanté Thierry Kleiber c'est presque fini : Votre n° de SIRET 000000000 Nom c…" at bounding box center [533, 271] width 535 height 196
drag, startPoint x: 373, startPoint y: 268, endPoint x: 258, endPoint y: 280, distance: 115.4
click at [258, 280] on div "Mon compte Enchanté Thierry Kleiber c'est presque fini : Votre n° de SIRET 0000…" at bounding box center [534, 275] width 1068 height 550
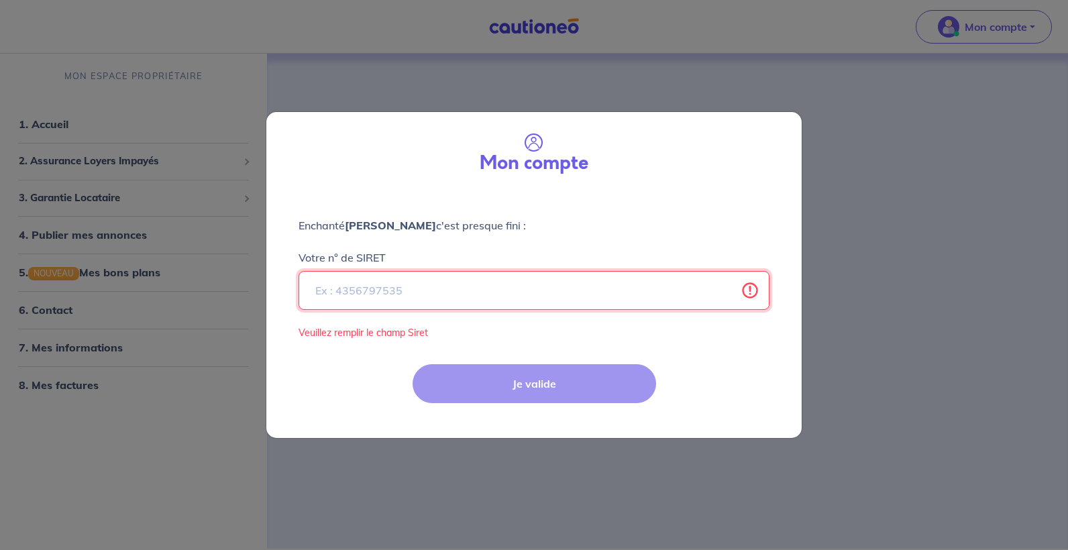
type input "-"
select select "FR"
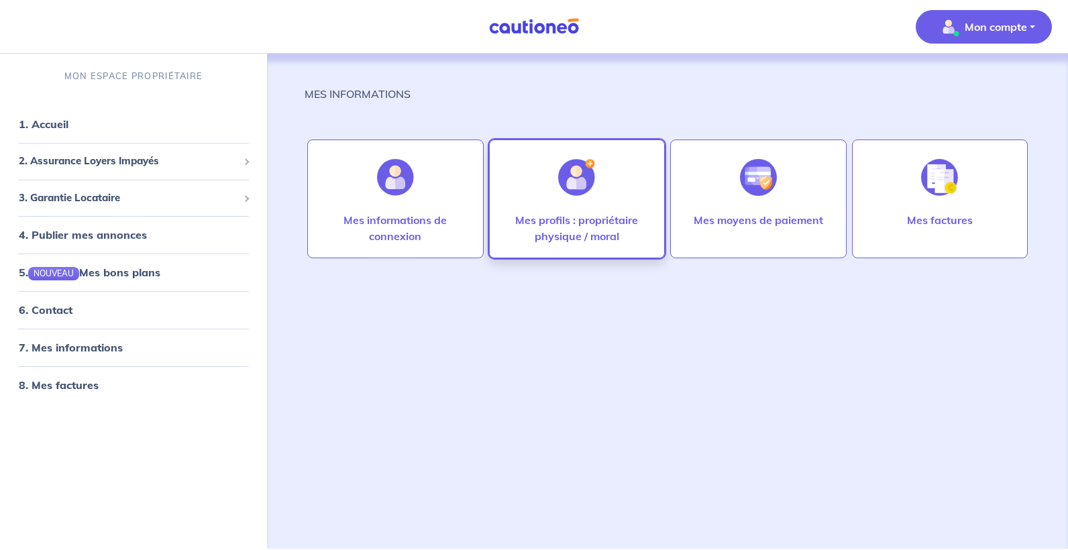
click at [608, 227] on p "Mes profils : propriétaire physique / moral" at bounding box center [577, 228] width 148 height 32
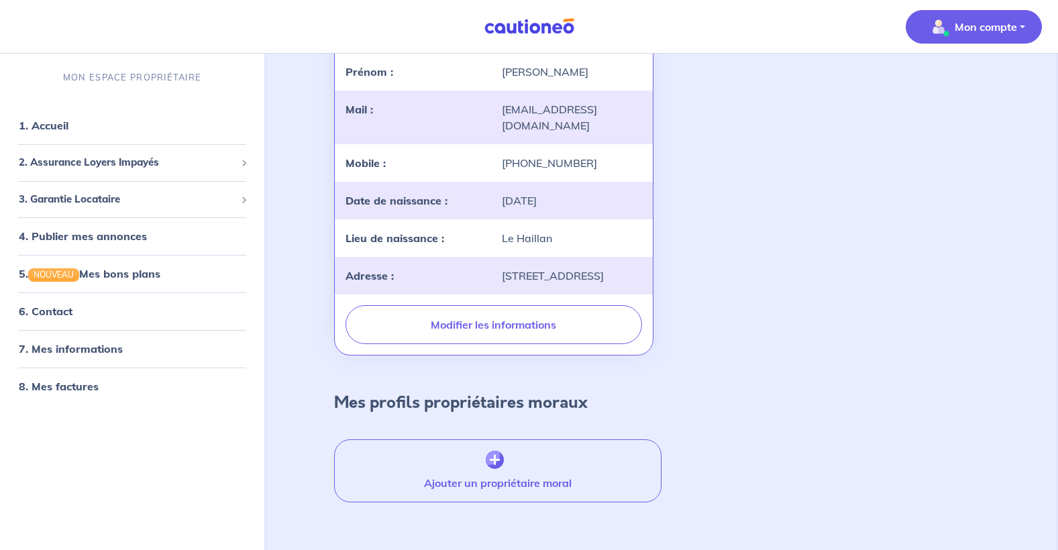
scroll to position [191, 0]
click at [148, 161] on span "2. Assurance Loyers Impayés" at bounding box center [127, 162] width 217 height 15
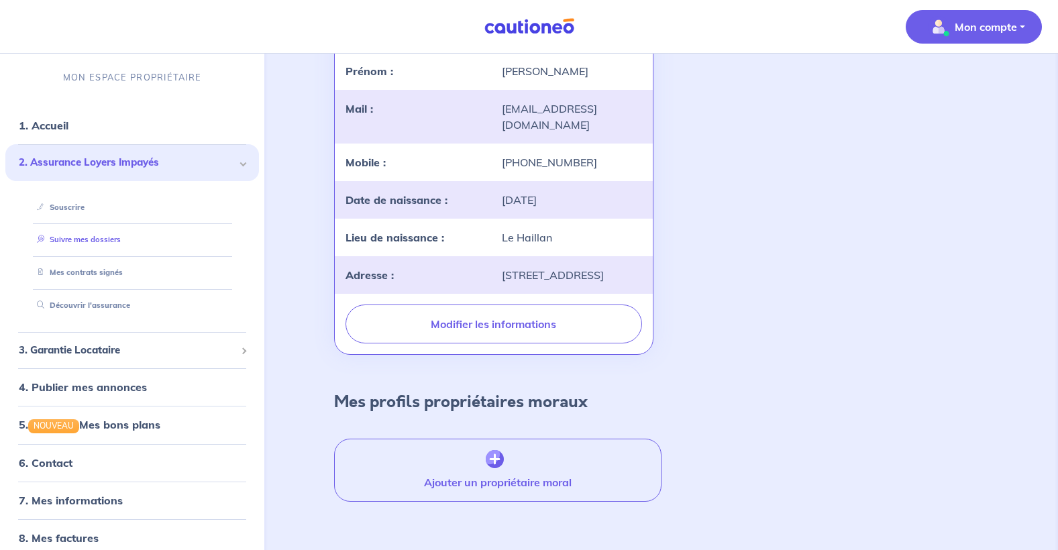
click at [92, 243] on link "Suivre mes dossiers" at bounding box center [76, 239] width 89 height 9
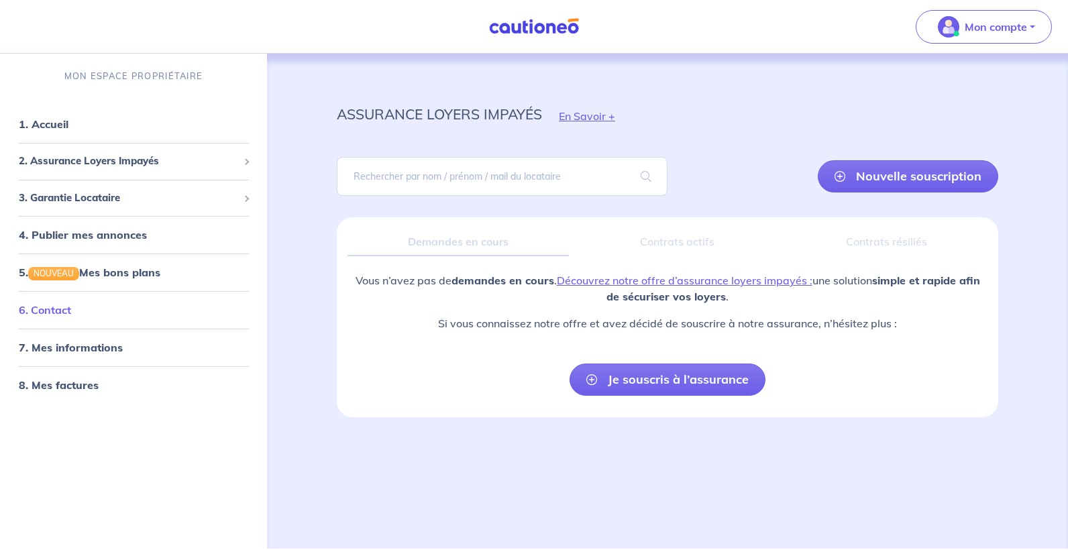
click at [40, 317] on link "6. Contact" at bounding box center [45, 309] width 52 height 13
drag, startPoint x: 95, startPoint y: 347, endPoint x: 55, endPoint y: 348, distance: 40.3
click at [55, 348] on link "7. Mes informations" at bounding box center [69, 347] width 100 height 13
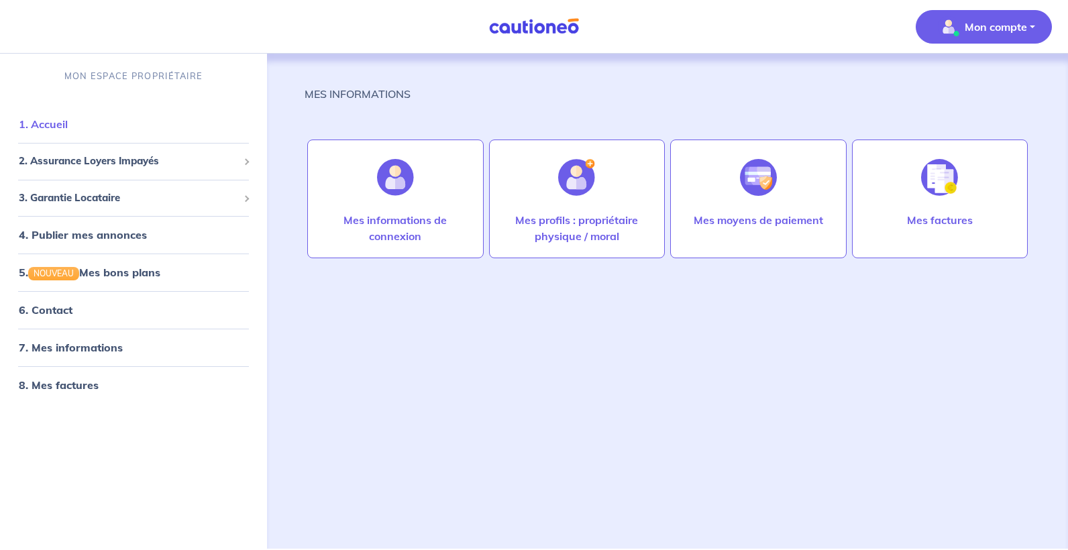
click at [68, 119] on link "1. Accueil" at bounding box center [43, 123] width 49 height 13
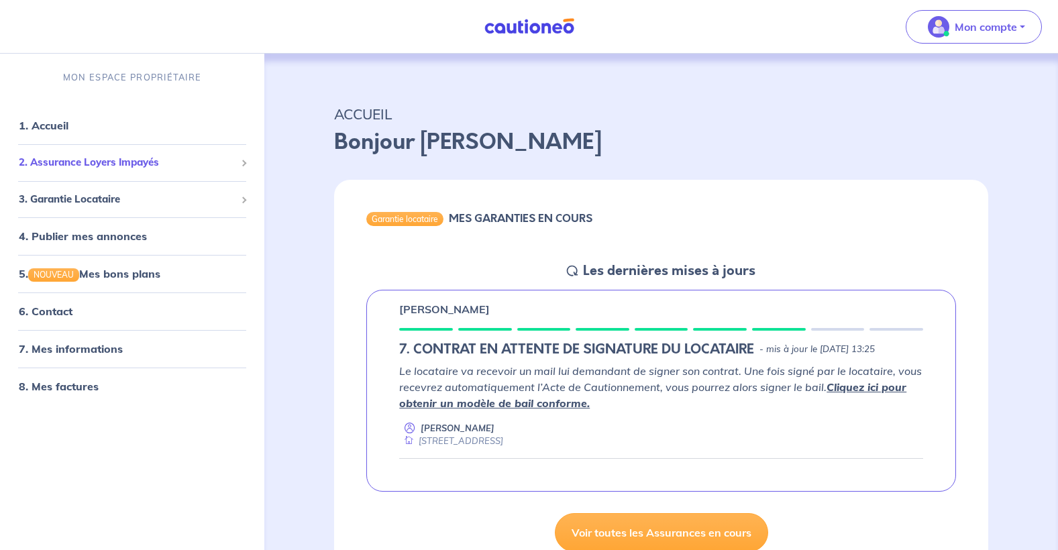
click at [109, 160] on span "2. Assurance Loyers Impayés" at bounding box center [127, 162] width 217 height 15
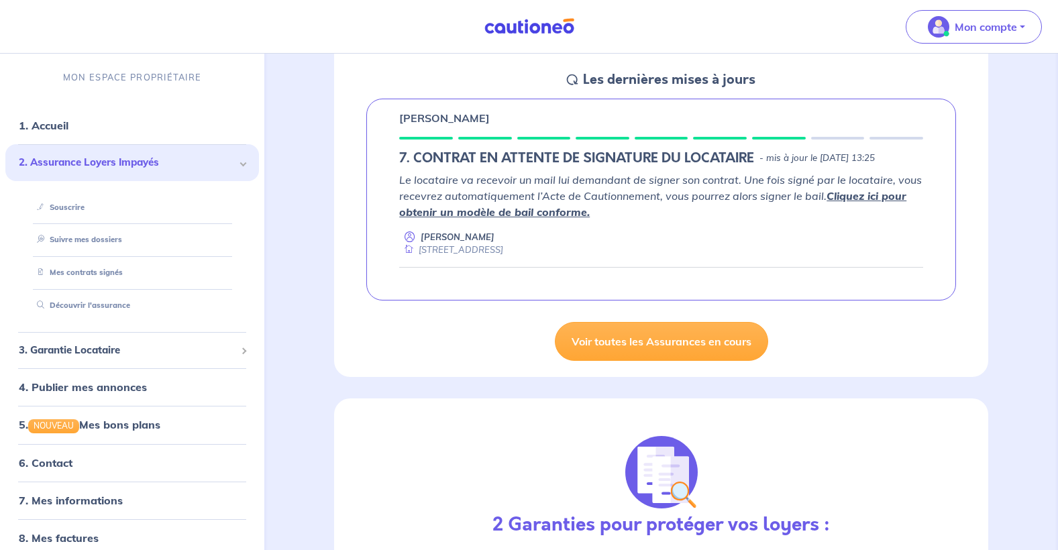
scroll to position [189, 0]
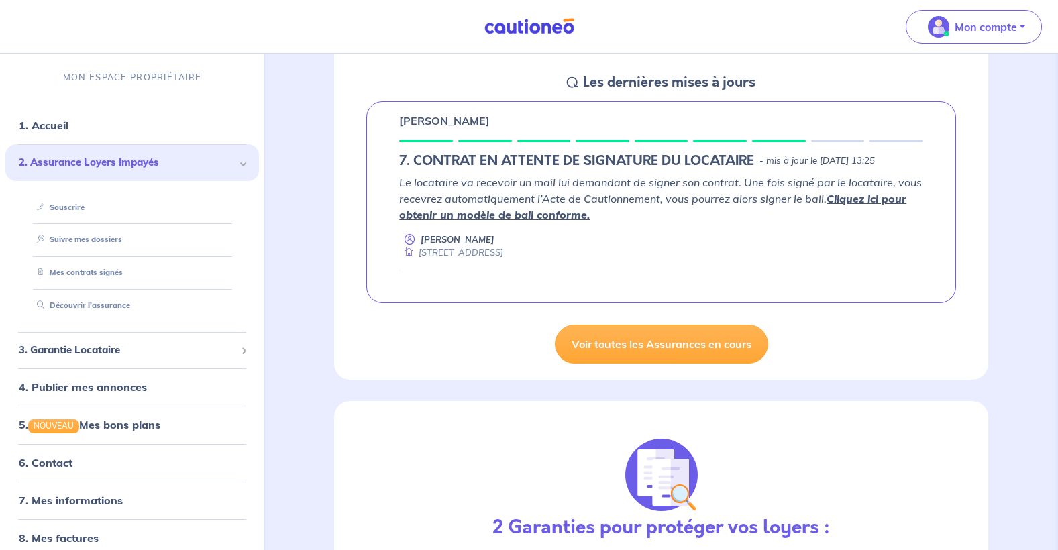
click at [481, 221] on link "Cliquez ici pour obtenir un modèle de bail conforme." at bounding box center [652, 207] width 507 height 30
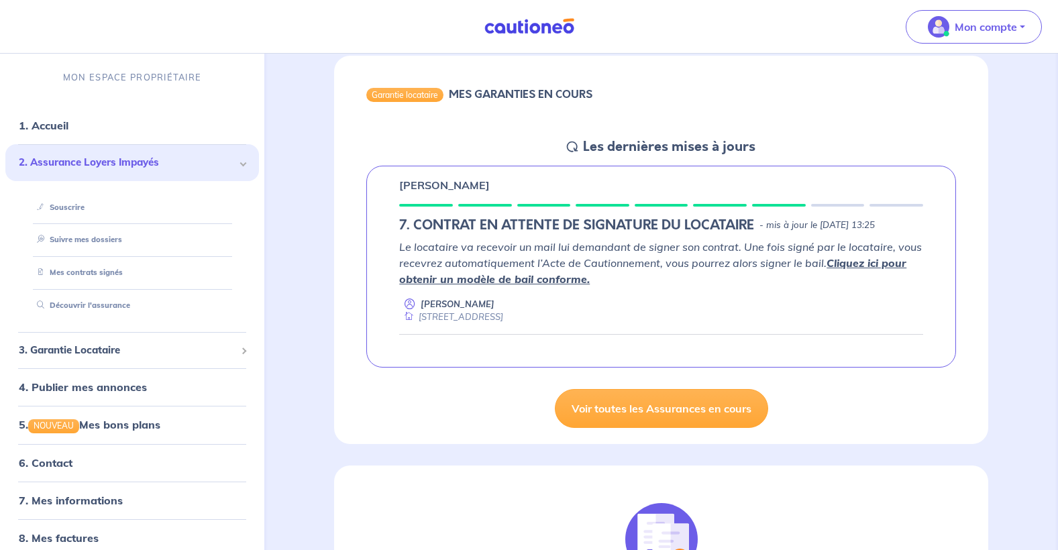
scroll to position [123, 0]
click at [540, 227] on h5 "7. CONTRAT EN ATTENTE DE SIGNATURE DU LOCATAIRE" at bounding box center [576, 226] width 355 height 16
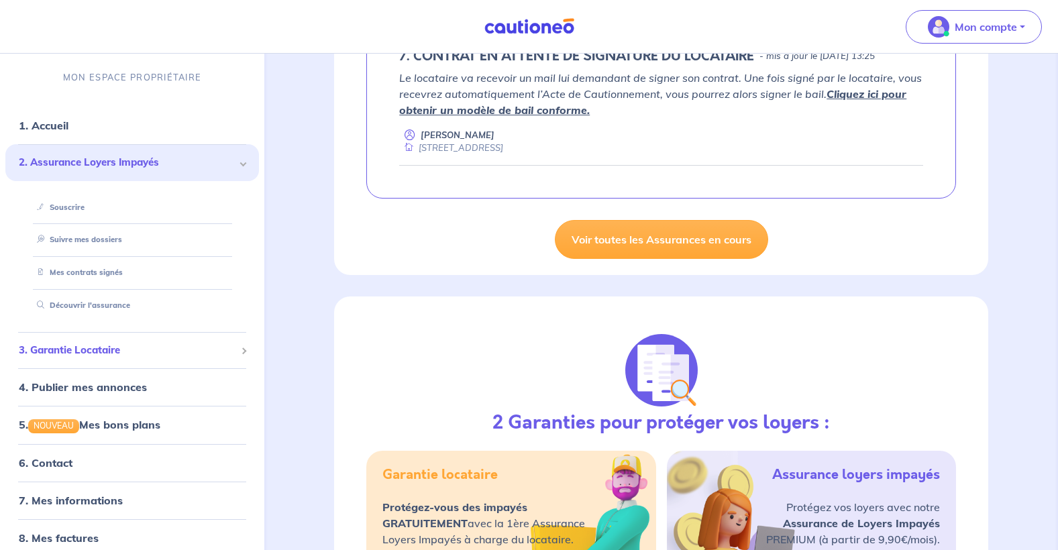
scroll to position [13, 0]
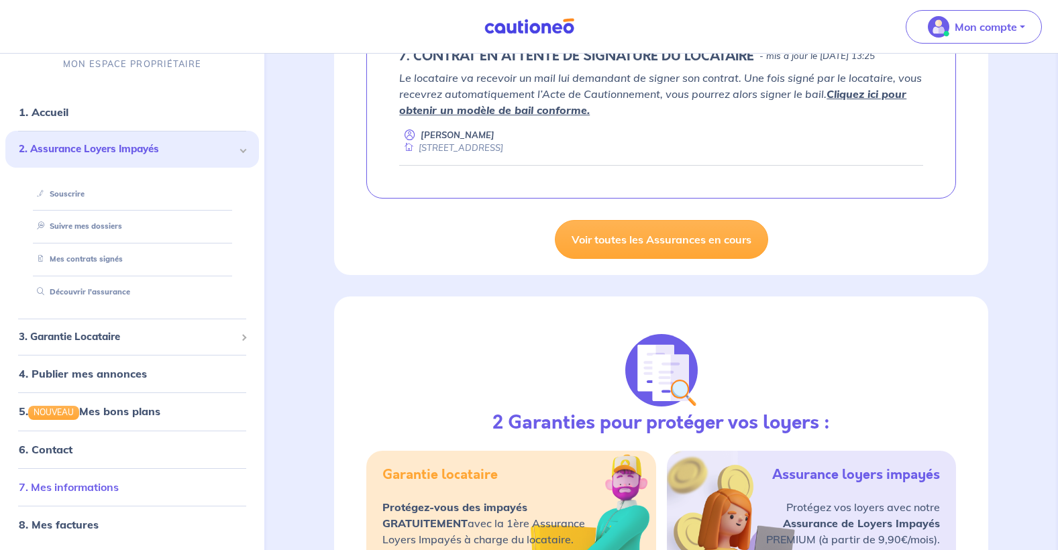
click at [92, 486] on link "7. Mes informations" at bounding box center [69, 486] width 100 height 13
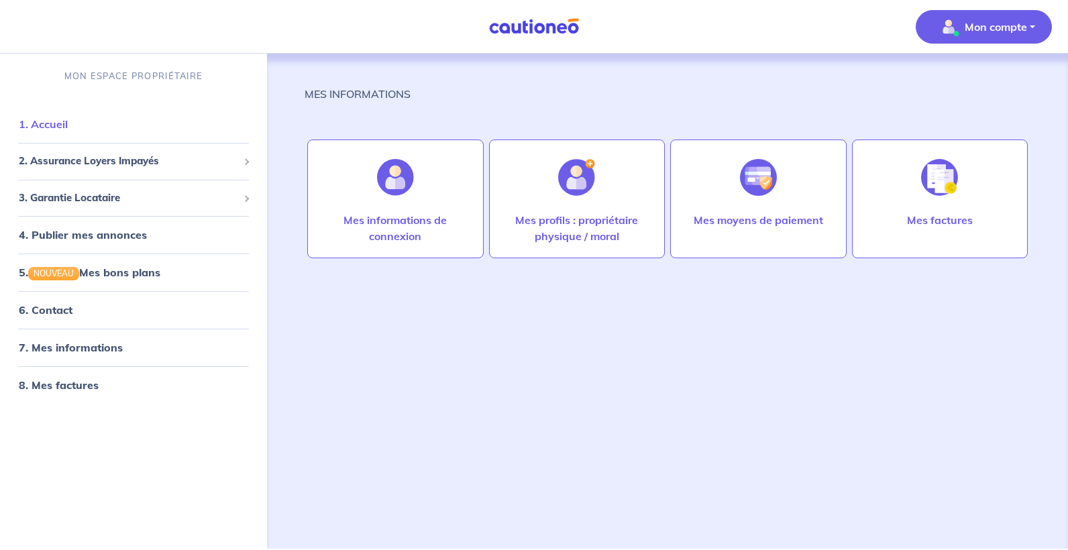
click at [48, 119] on link "1. Accueil" at bounding box center [43, 123] width 49 height 13
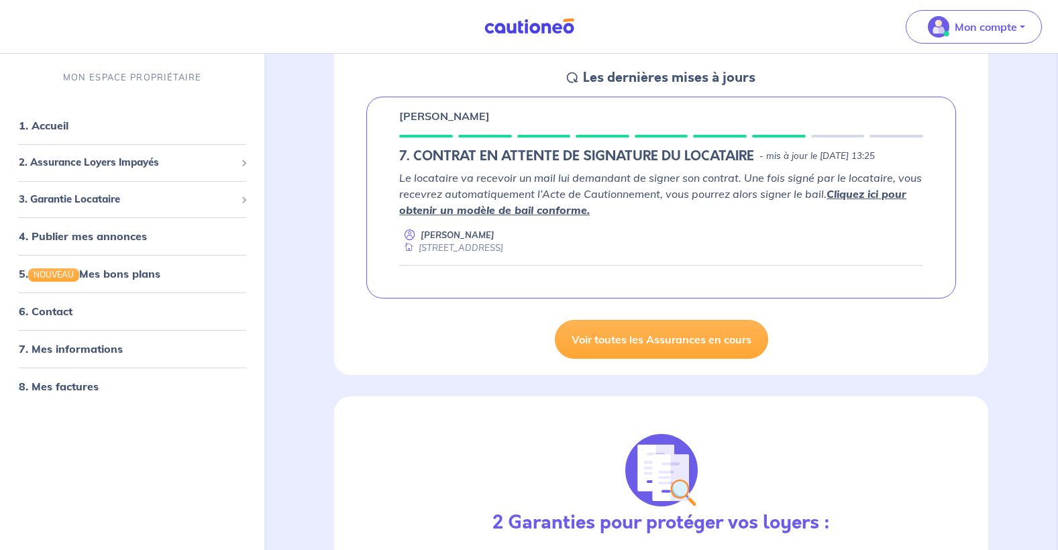
scroll to position [203, 0]
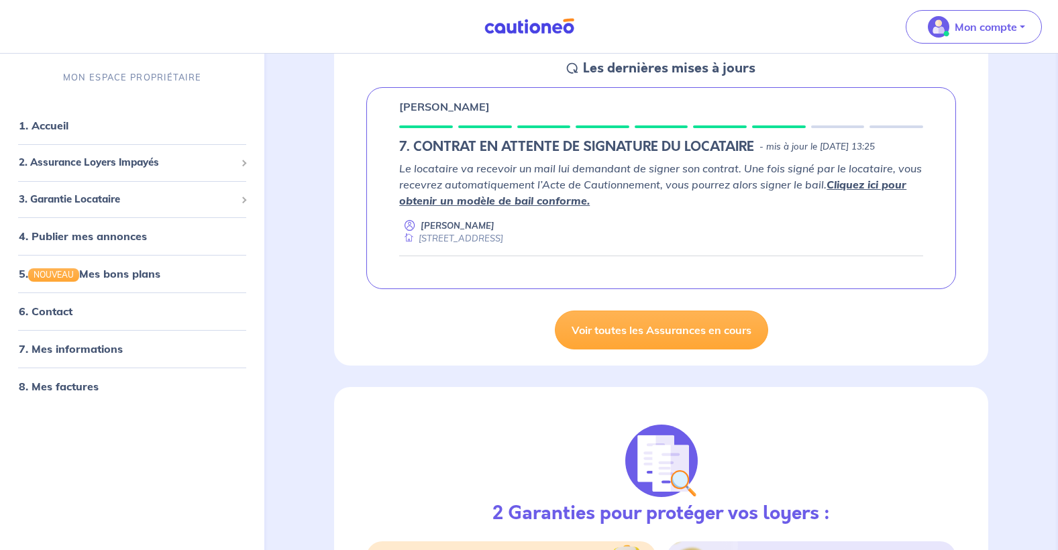
click at [804, 146] on p "- mis à jour le 26 septembre 2025 à 13:25" at bounding box center [817, 146] width 115 height 13
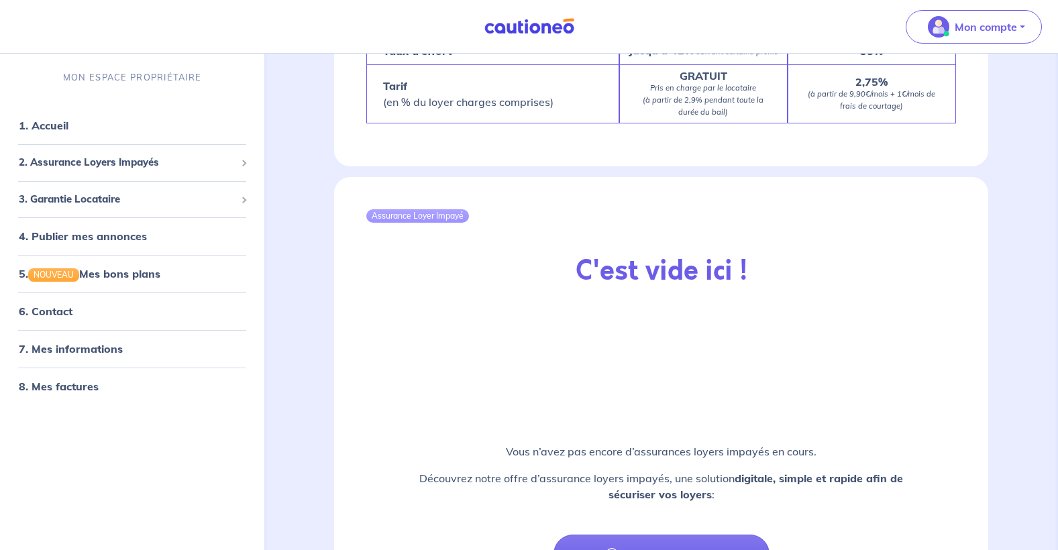
scroll to position [1474, 0]
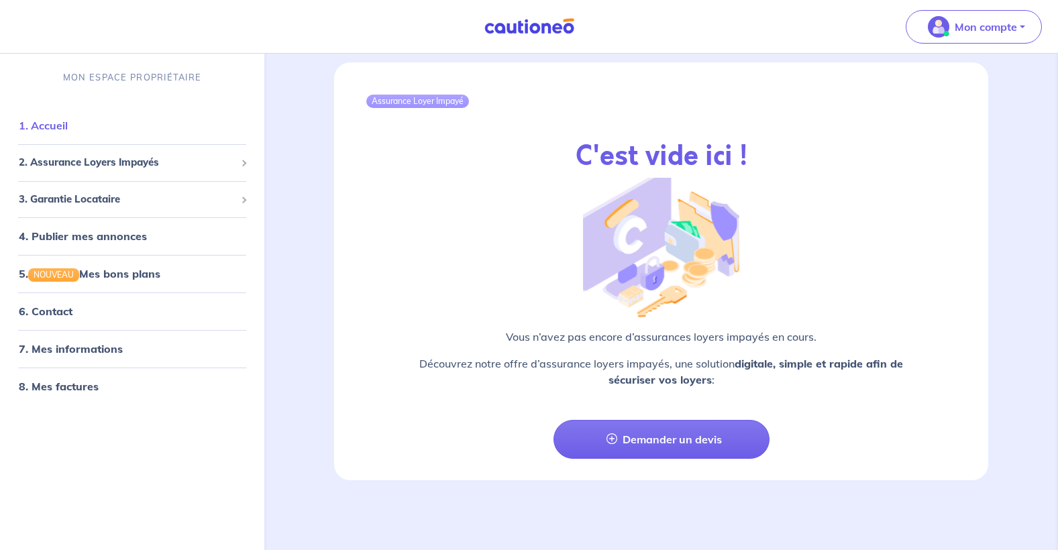
click at [68, 130] on link "1. Accueil" at bounding box center [43, 125] width 49 height 13
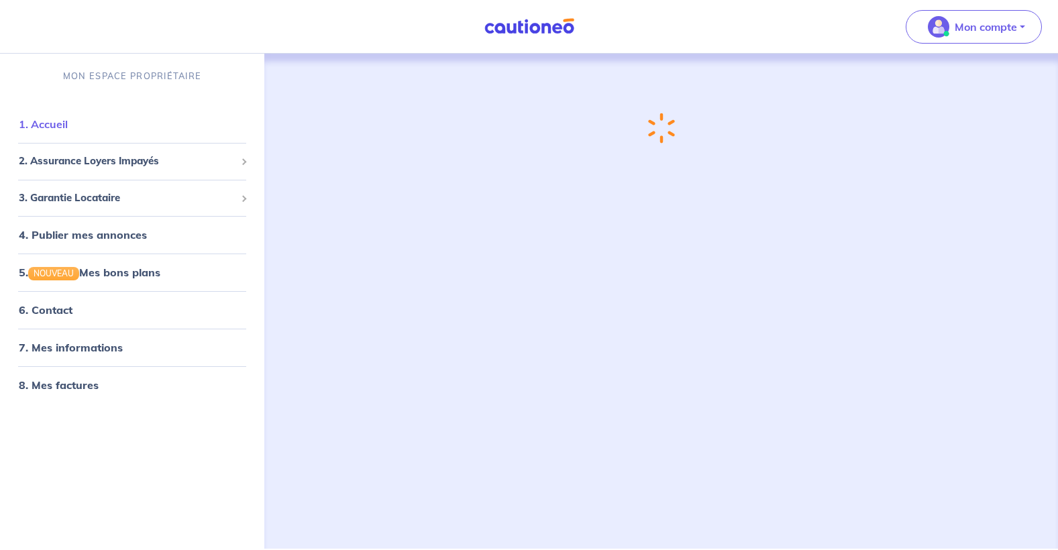
scroll to position [0, 0]
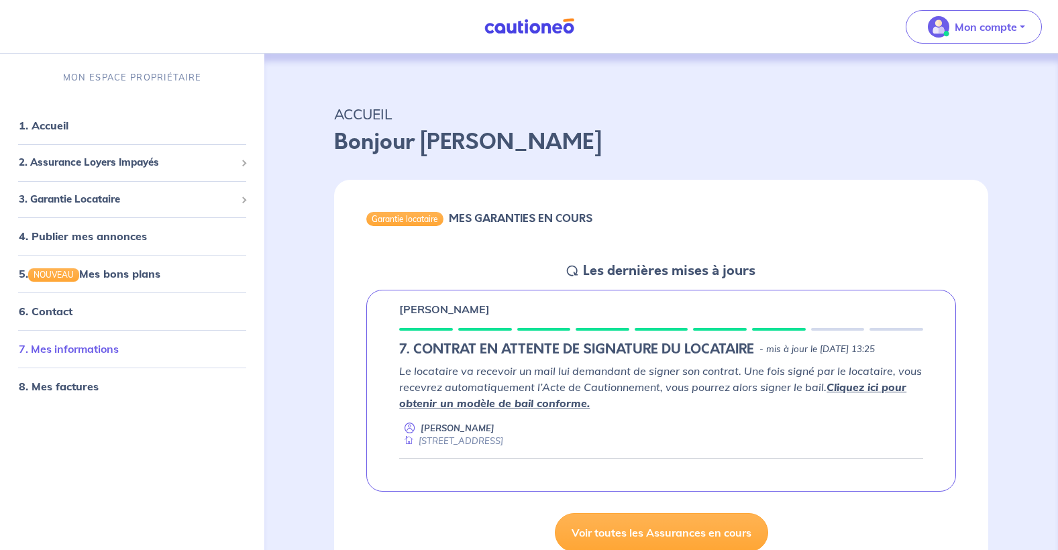
click at [98, 351] on link "7. Mes informations" at bounding box center [69, 348] width 100 height 13
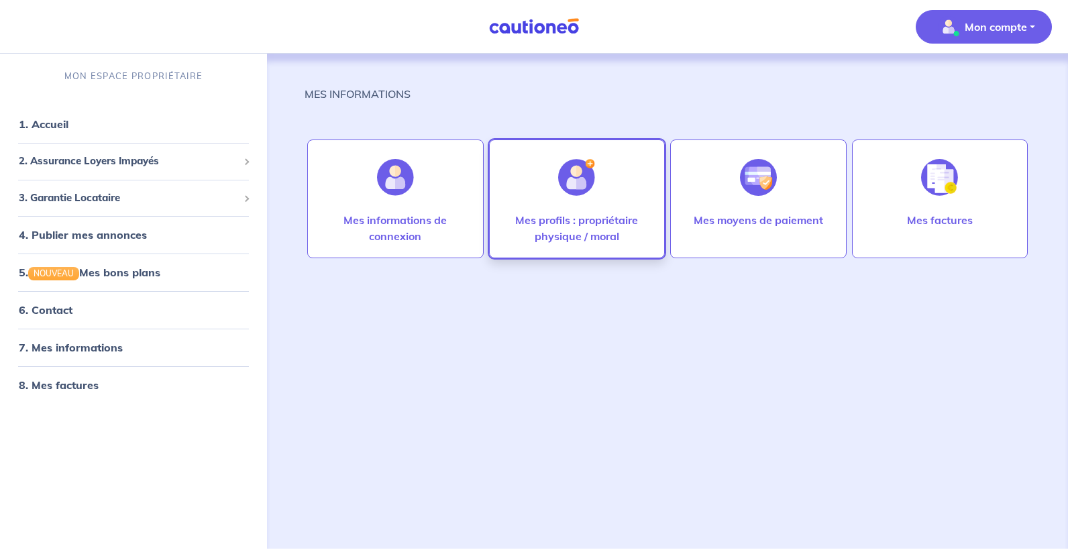
click at [566, 227] on p "Mes profils : propriétaire physique / moral" at bounding box center [577, 228] width 148 height 32
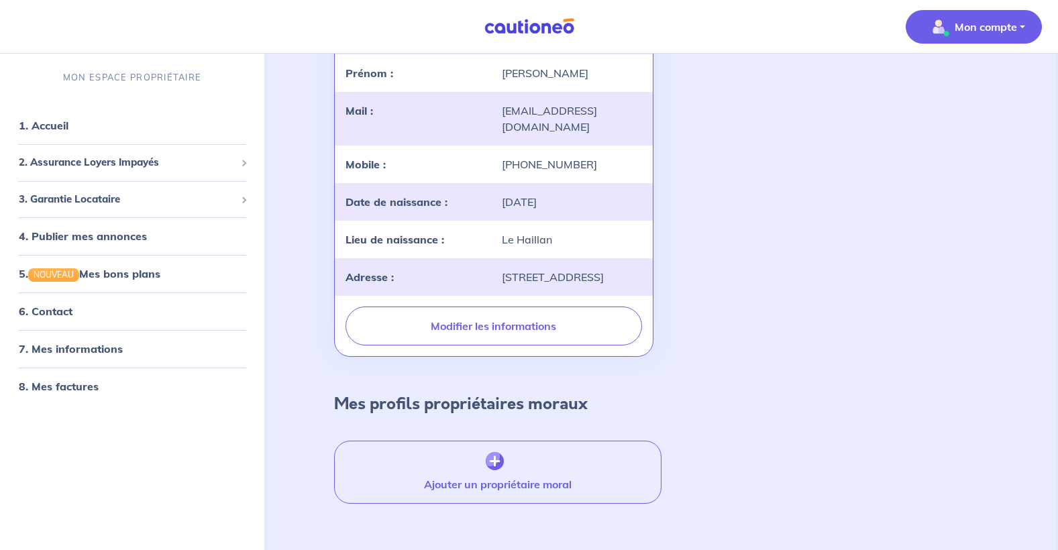
scroll to position [189, 0]
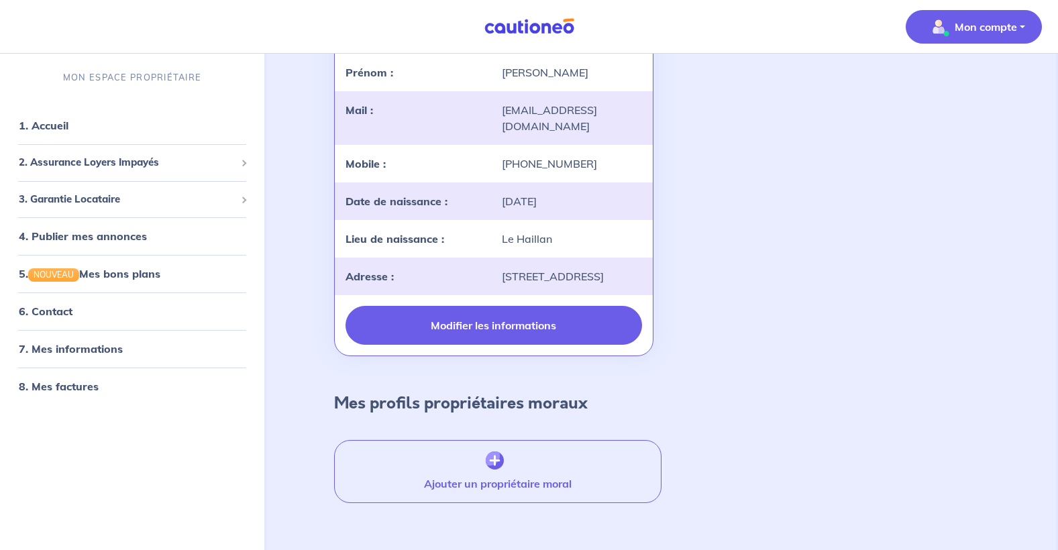
click at [510, 334] on button "Modifier les informations" at bounding box center [494, 325] width 296 height 39
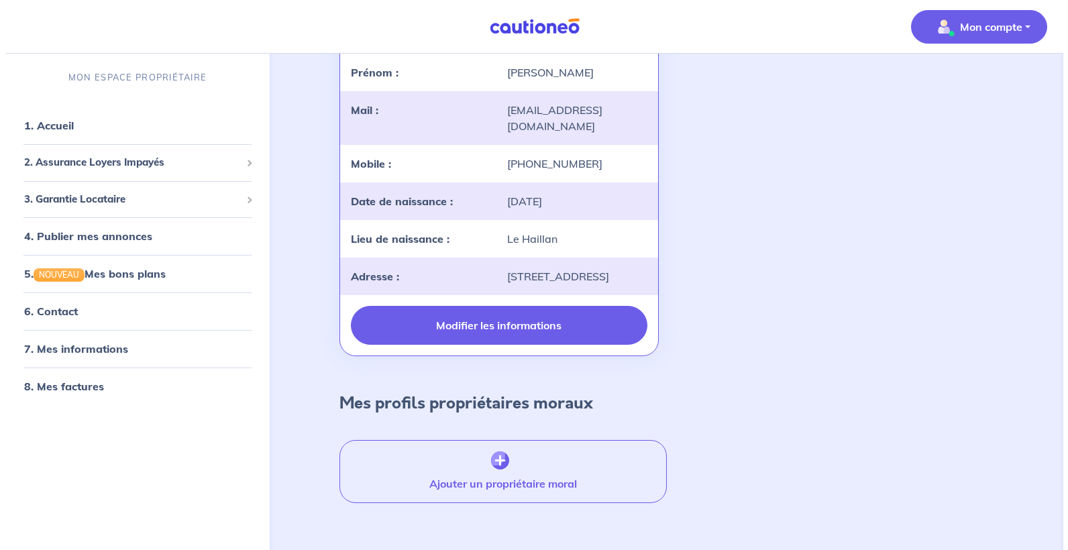
scroll to position [0, 0]
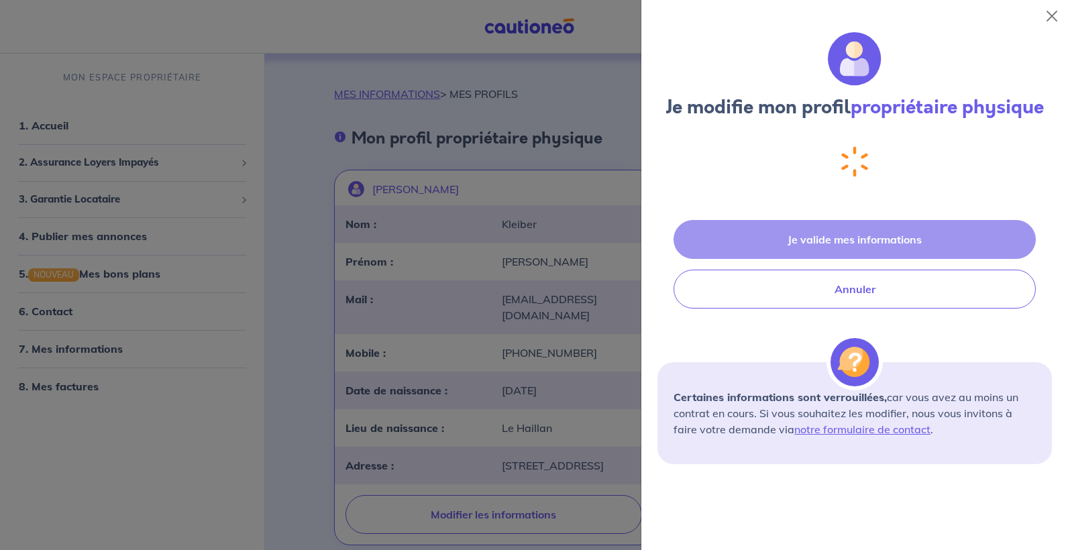
select select "FR"
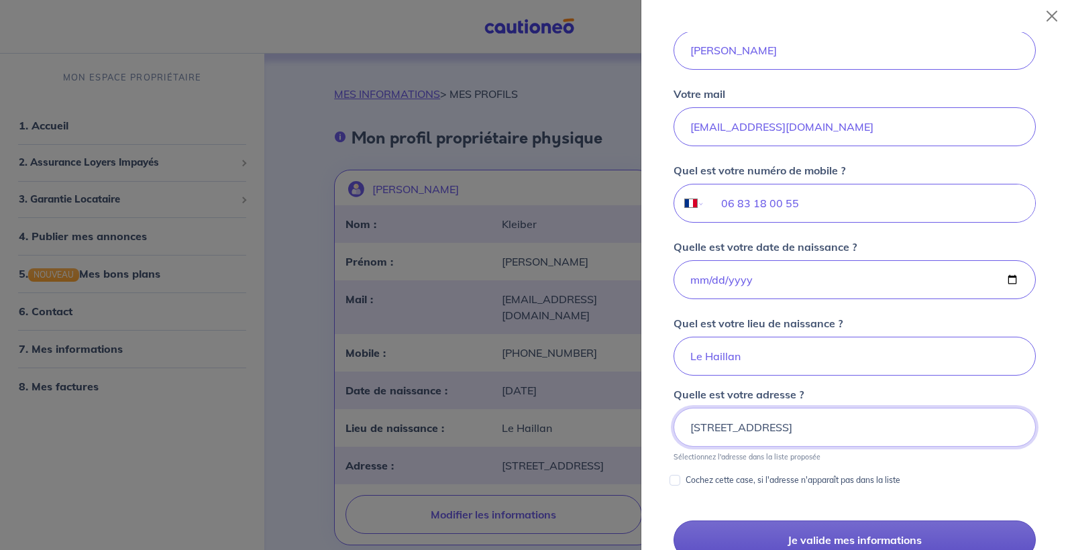
scroll to position [312, 0]
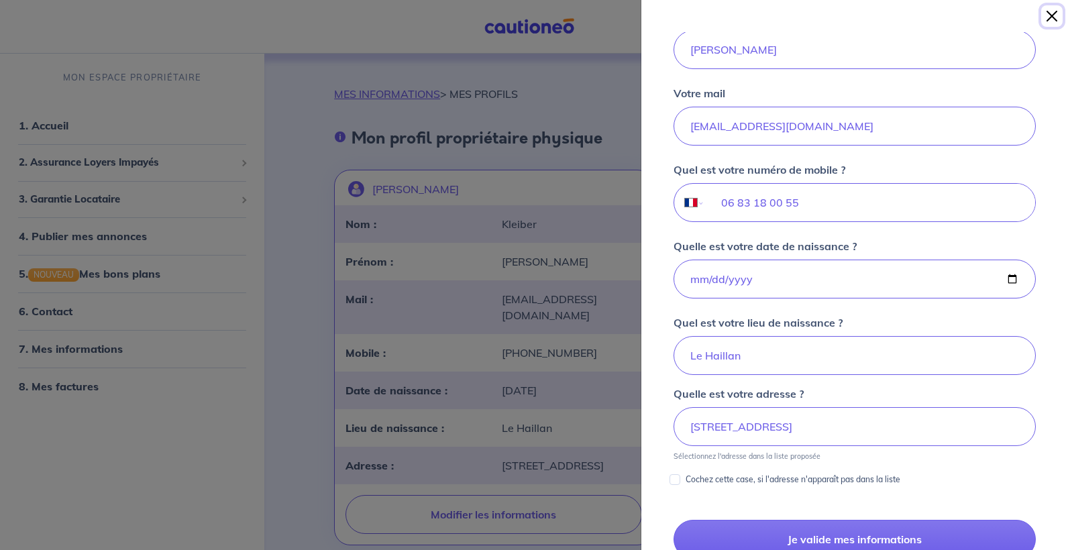
click at [1044, 20] on button "Close" at bounding box center [1051, 15] width 21 height 21
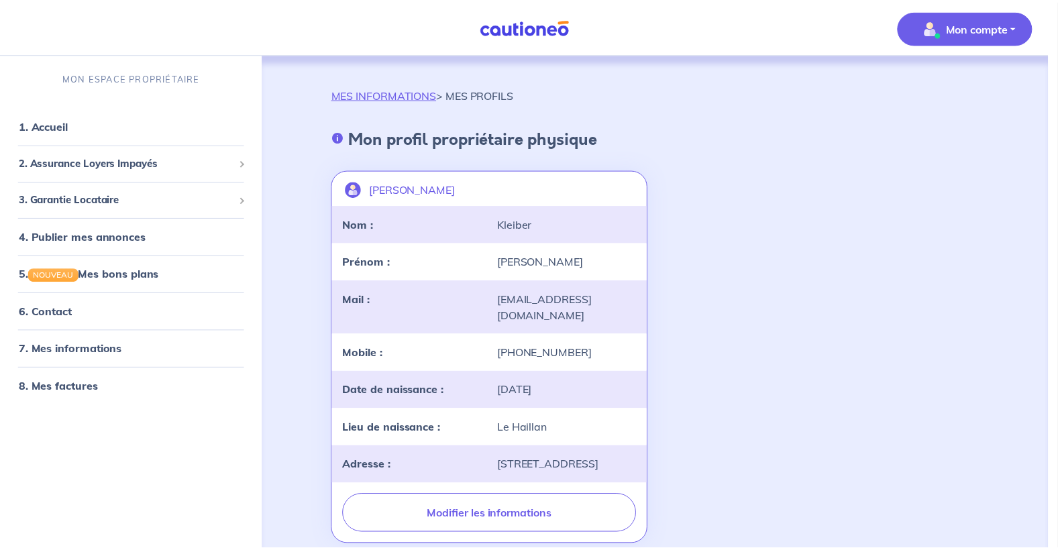
scroll to position [0, 0]
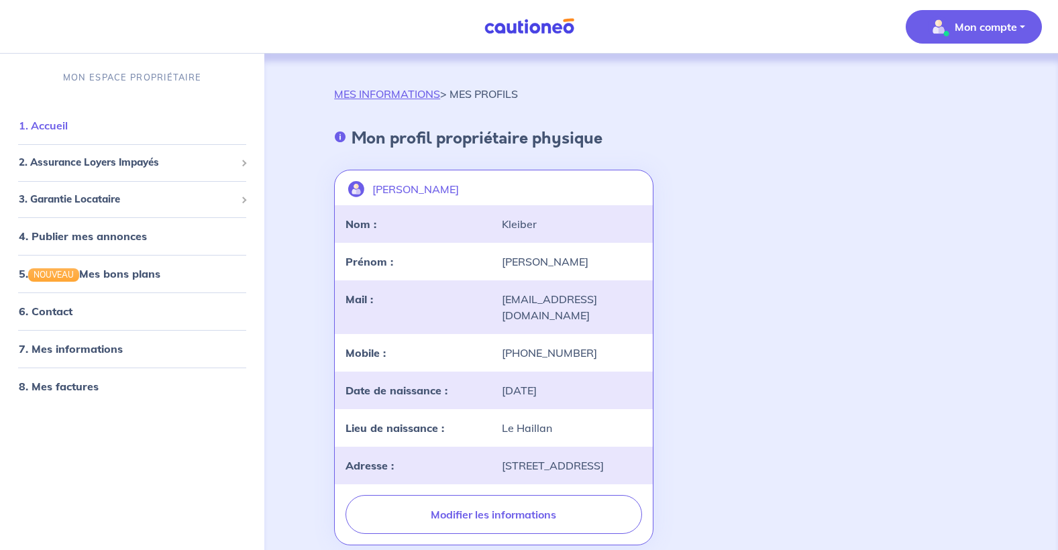
click at [42, 129] on link "1. Accueil" at bounding box center [43, 125] width 49 height 13
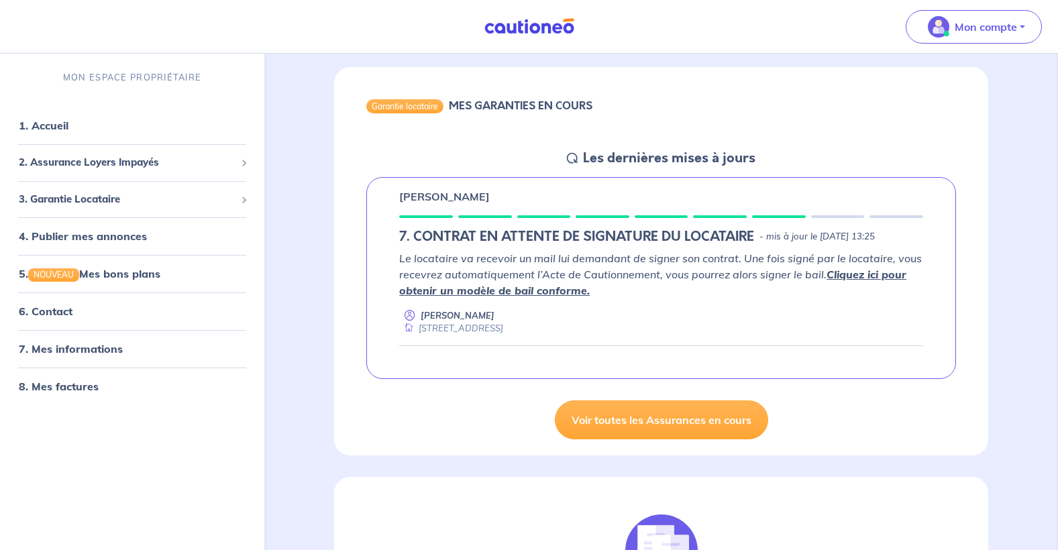
scroll to position [121, 0]
